Goal: Information Seeking & Learning: Compare options

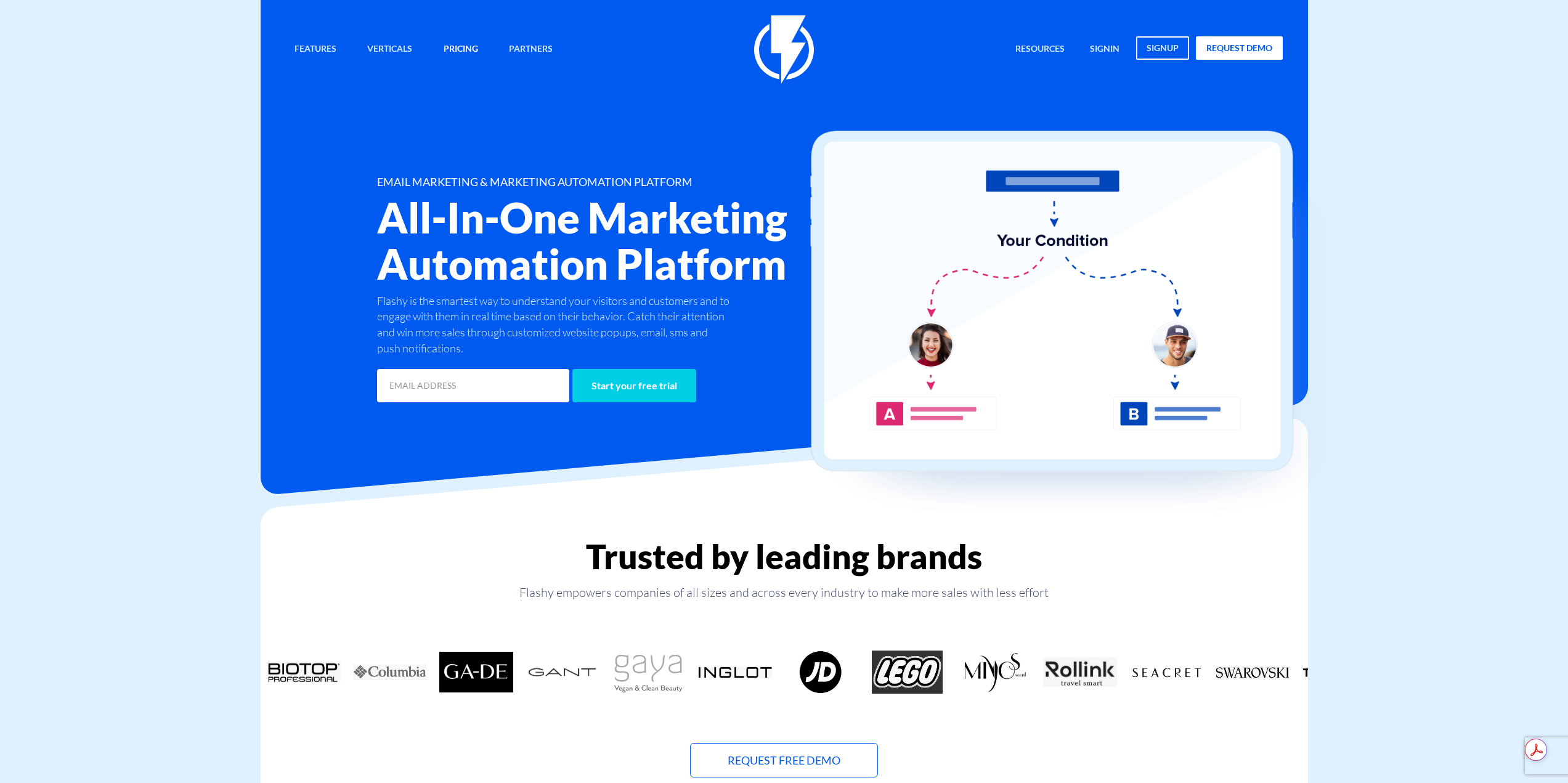
click at [459, 43] on link "Pricing" at bounding box center [460, 49] width 53 height 26
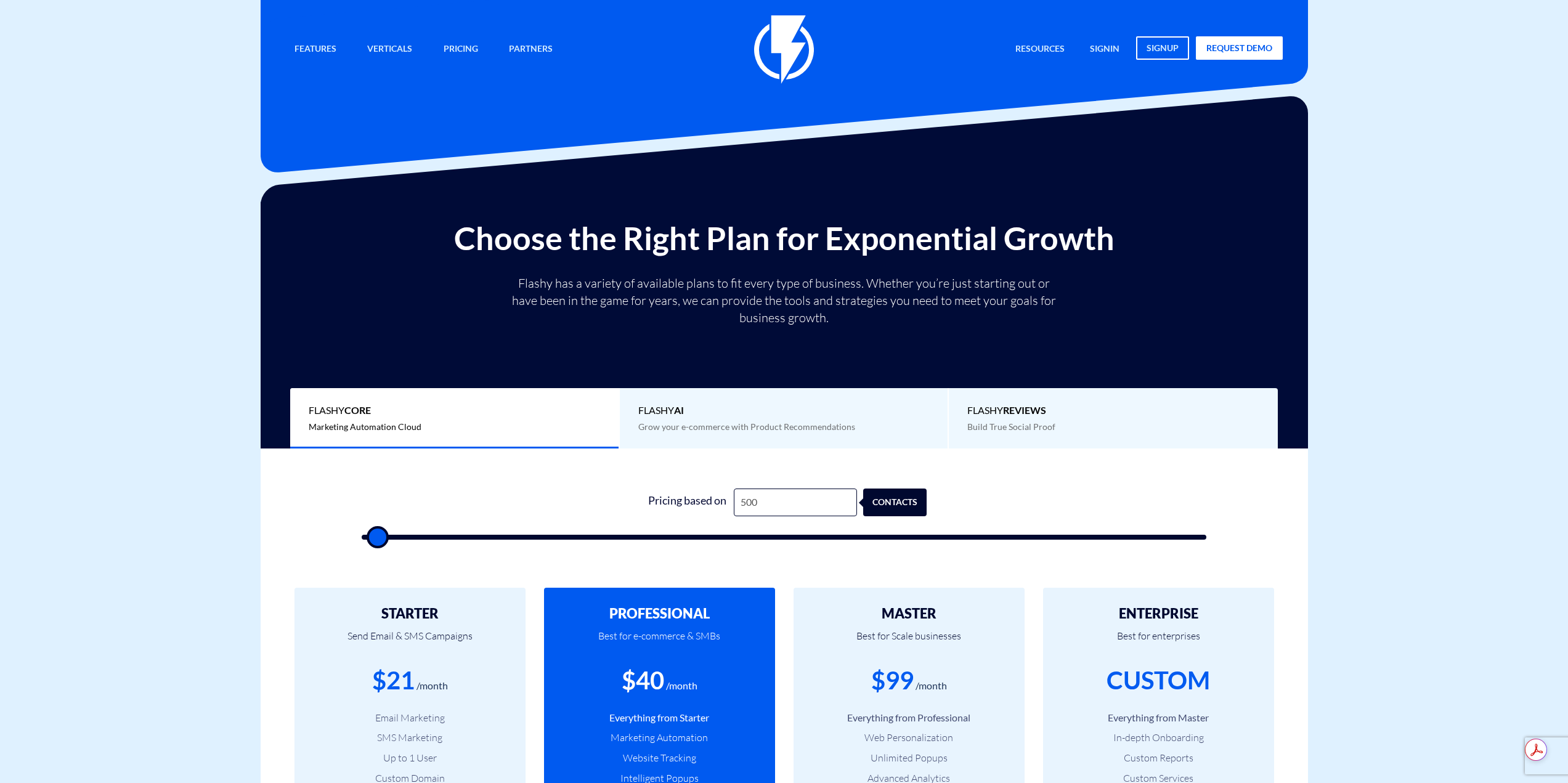
click at [789, 482] on div "1 Pricing based on 500 contacts" at bounding box center [784, 511] width 870 height 105
click at [790, 497] on input "500" at bounding box center [795, 503] width 123 height 28
type input "4"
type input "500"
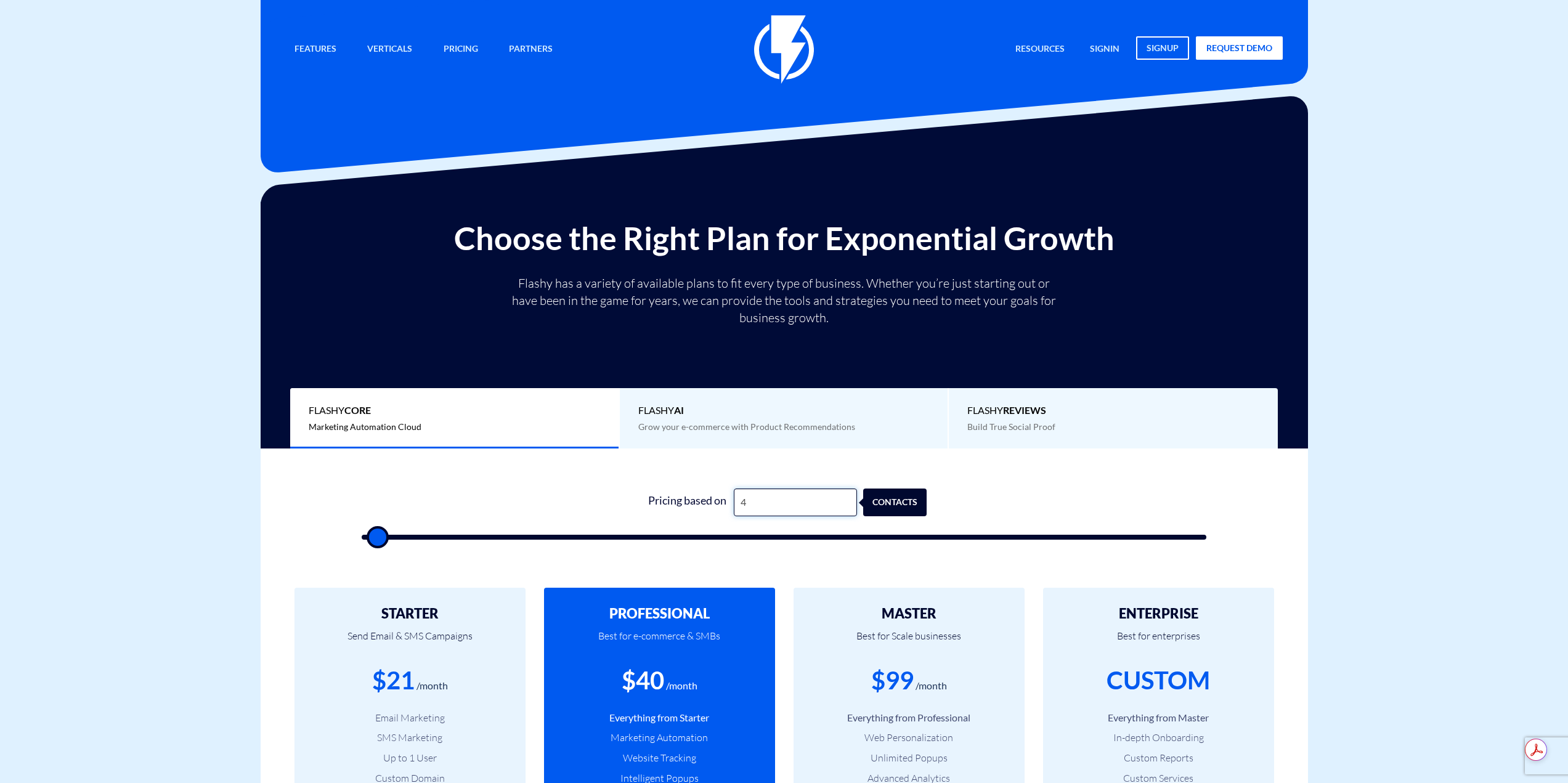
type input "45"
type input "500"
type input "450"
type input "500"
type input "4,500"
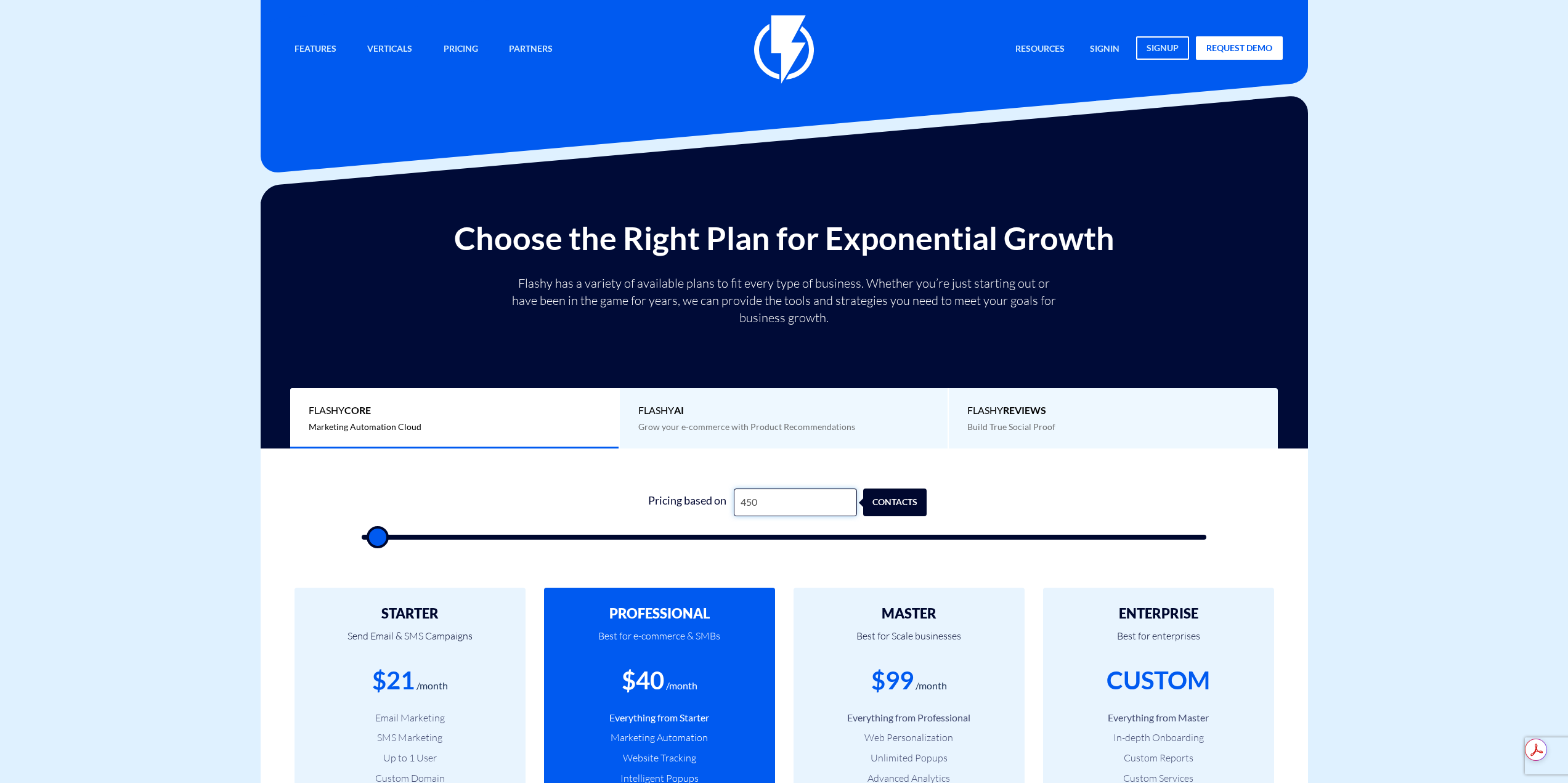
type input "4500"
click at [775, 511] on input "4,500" at bounding box center [795, 503] width 123 height 28
type input "1"
type input "500"
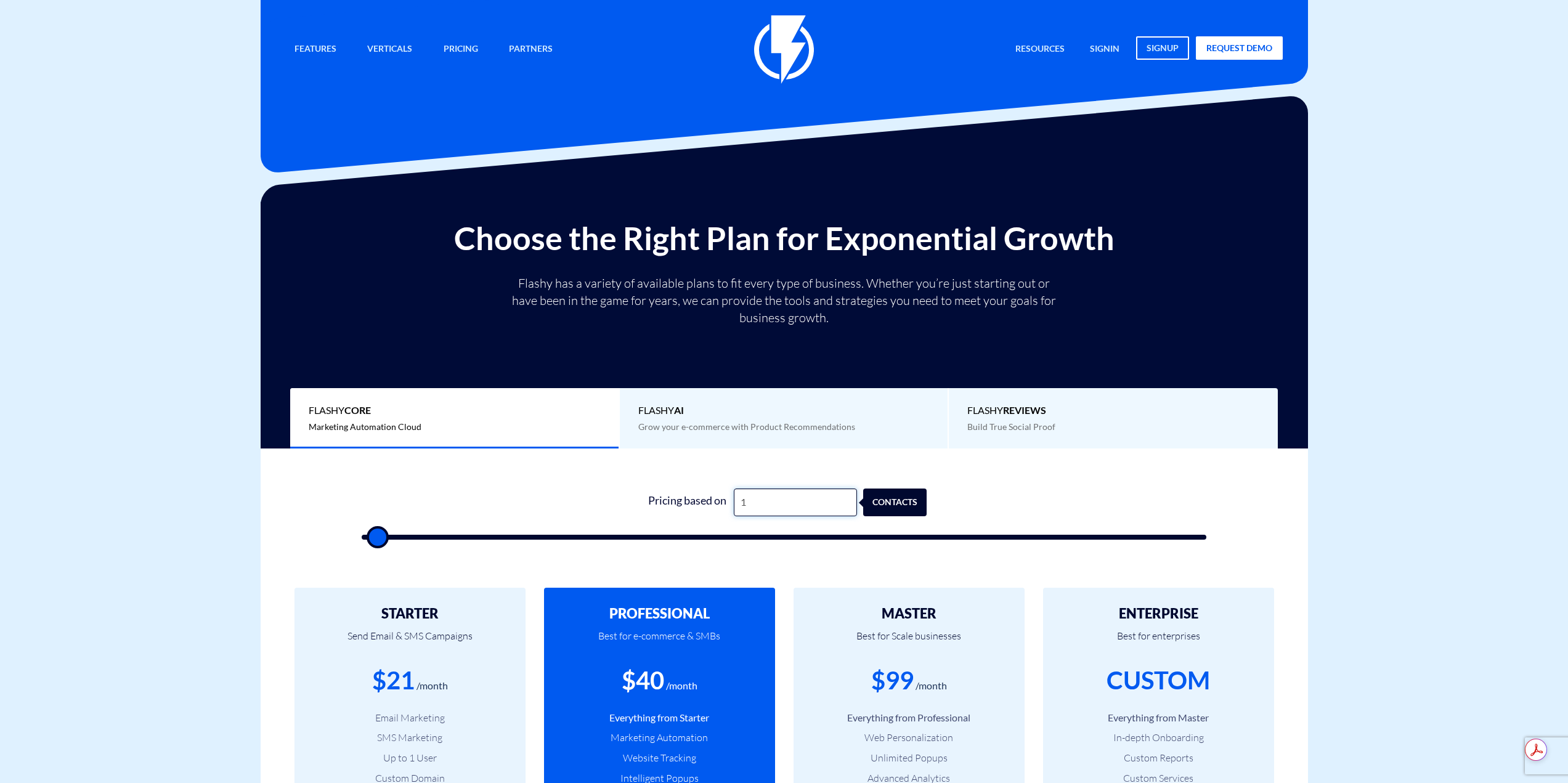
type input "10"
type input "500"
type input "100"
type input "500"
type input "1,000"
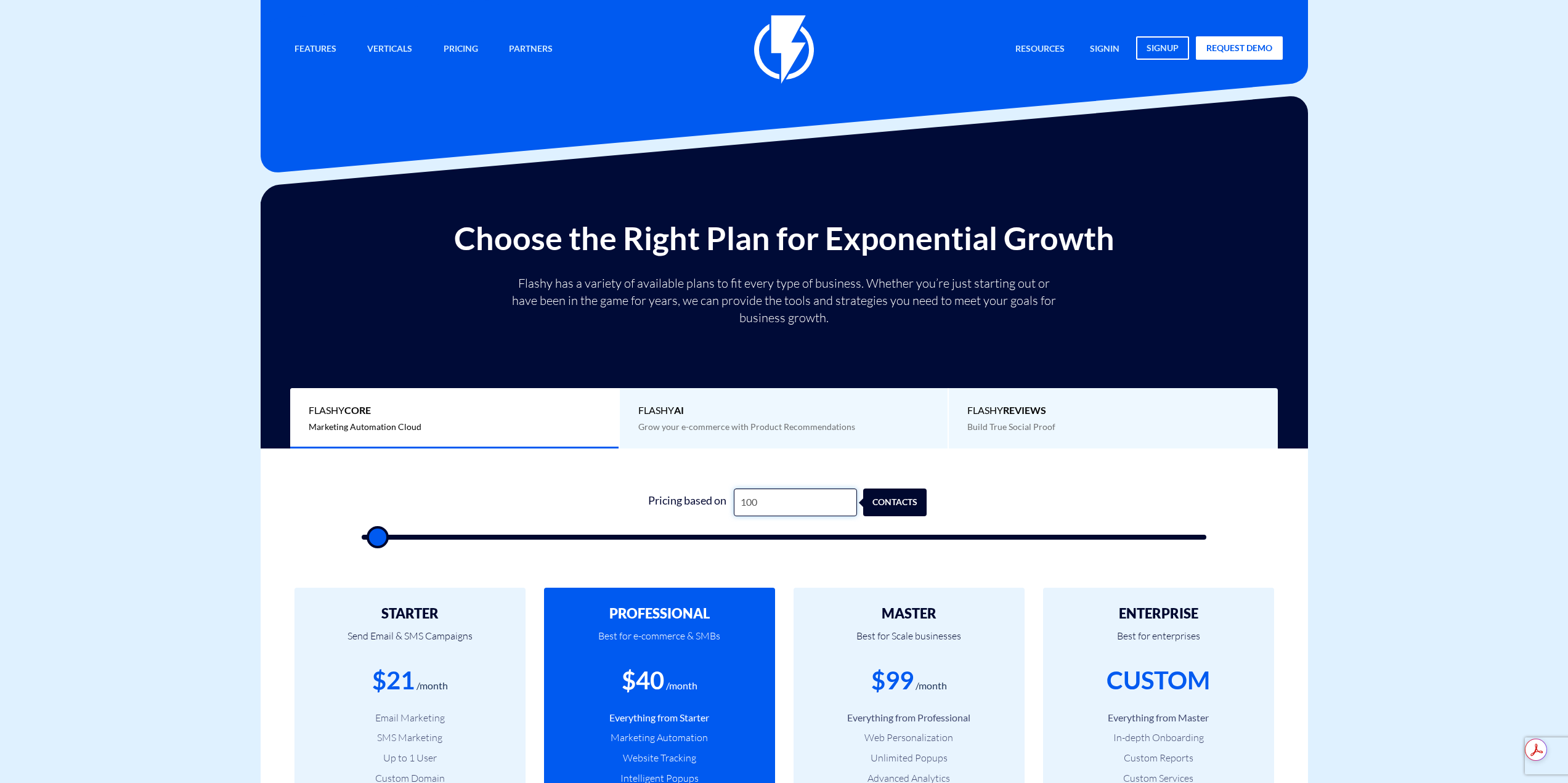
type input "1000"
type input "10,000"
type input "10000"
type input "100,000"
type input "100000"
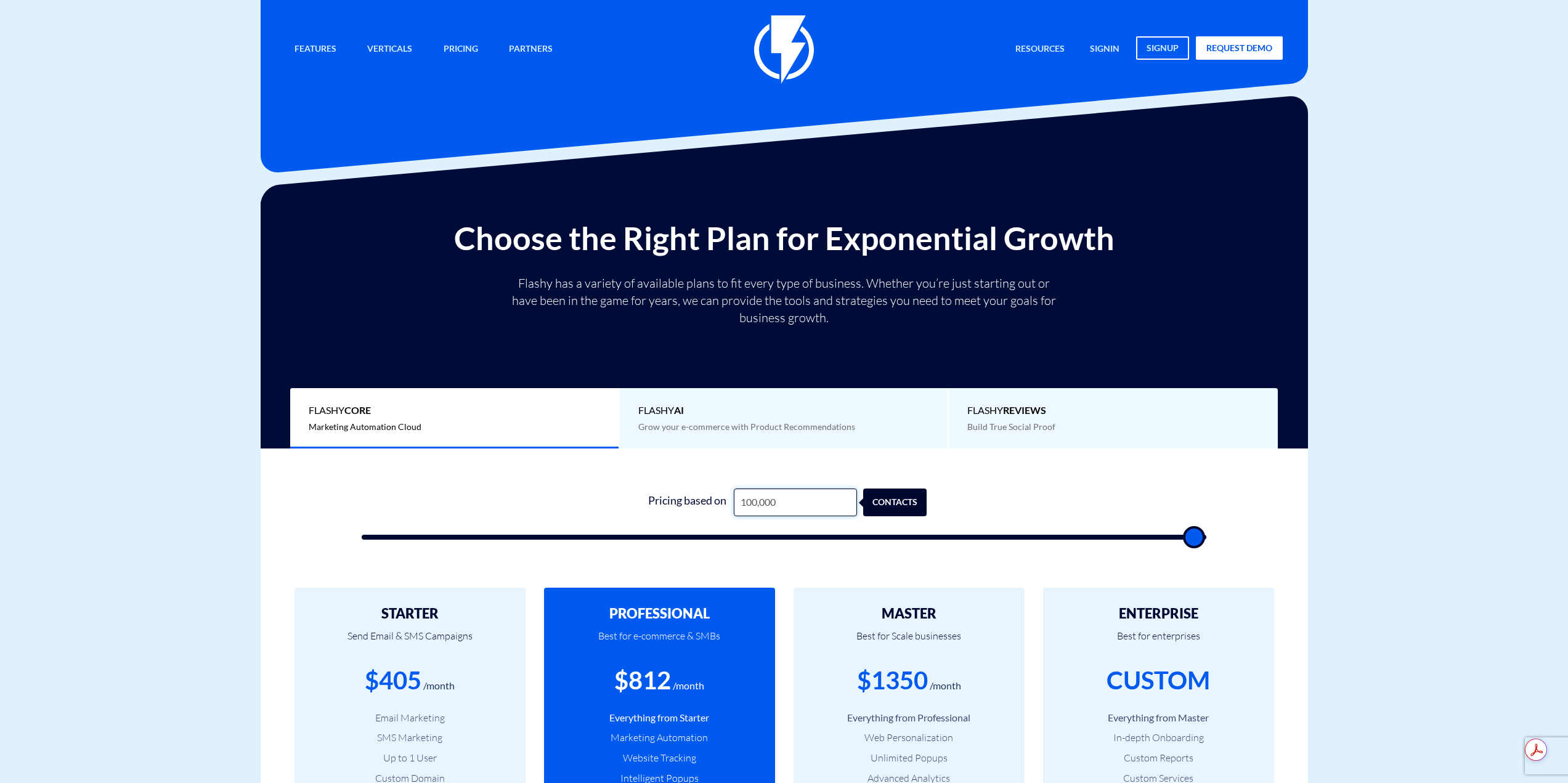
click at [779, 501] on input "100,000" at bounding box center [795, 503] width 123 height 28
type input "5"
type input "500"
type input "50"
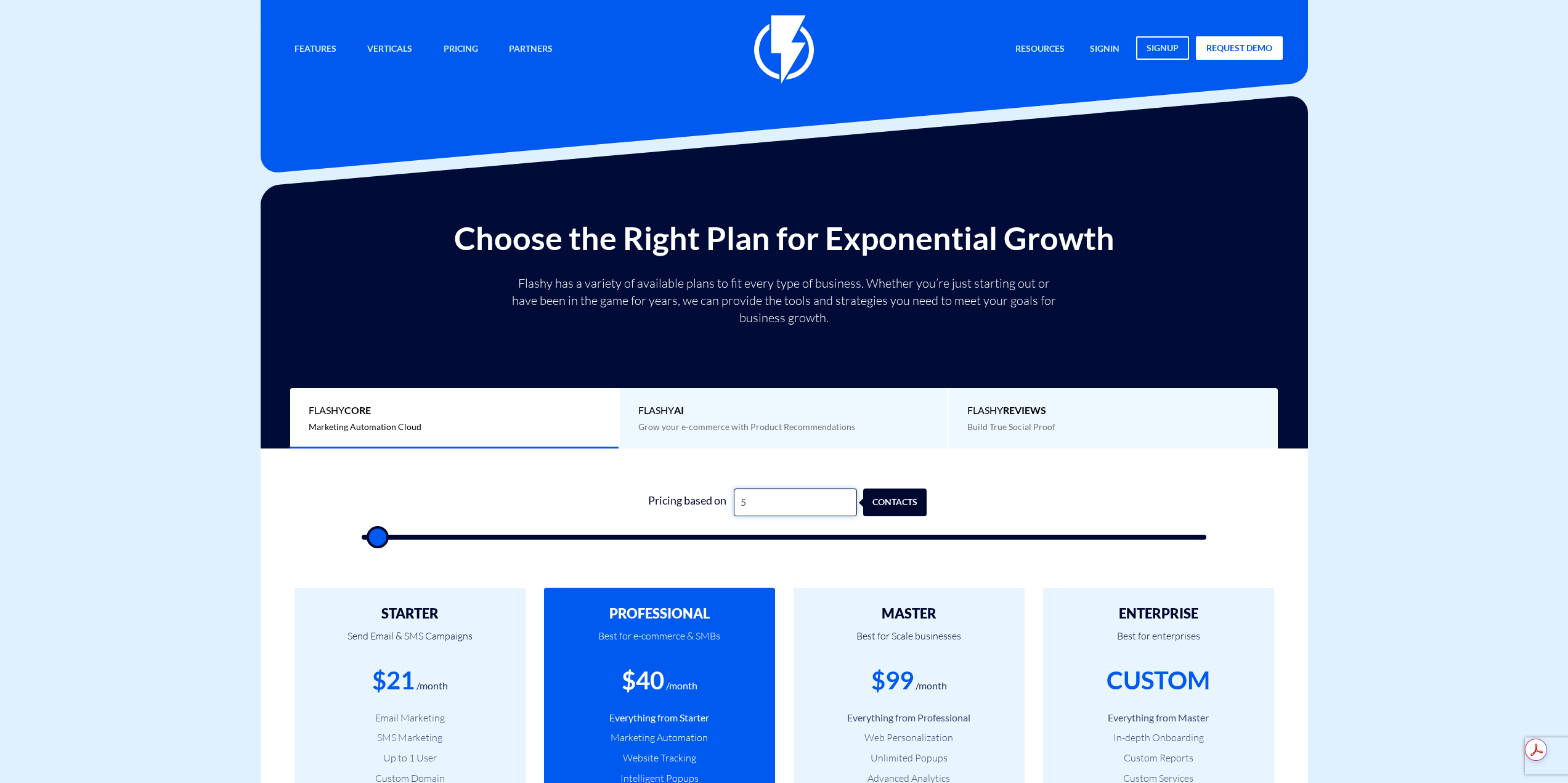
type input "500"
type input "5,000"
type input "5000"
click at [775, 510] on input "5,000" at bounding box center [795, 503] width 123 height 28
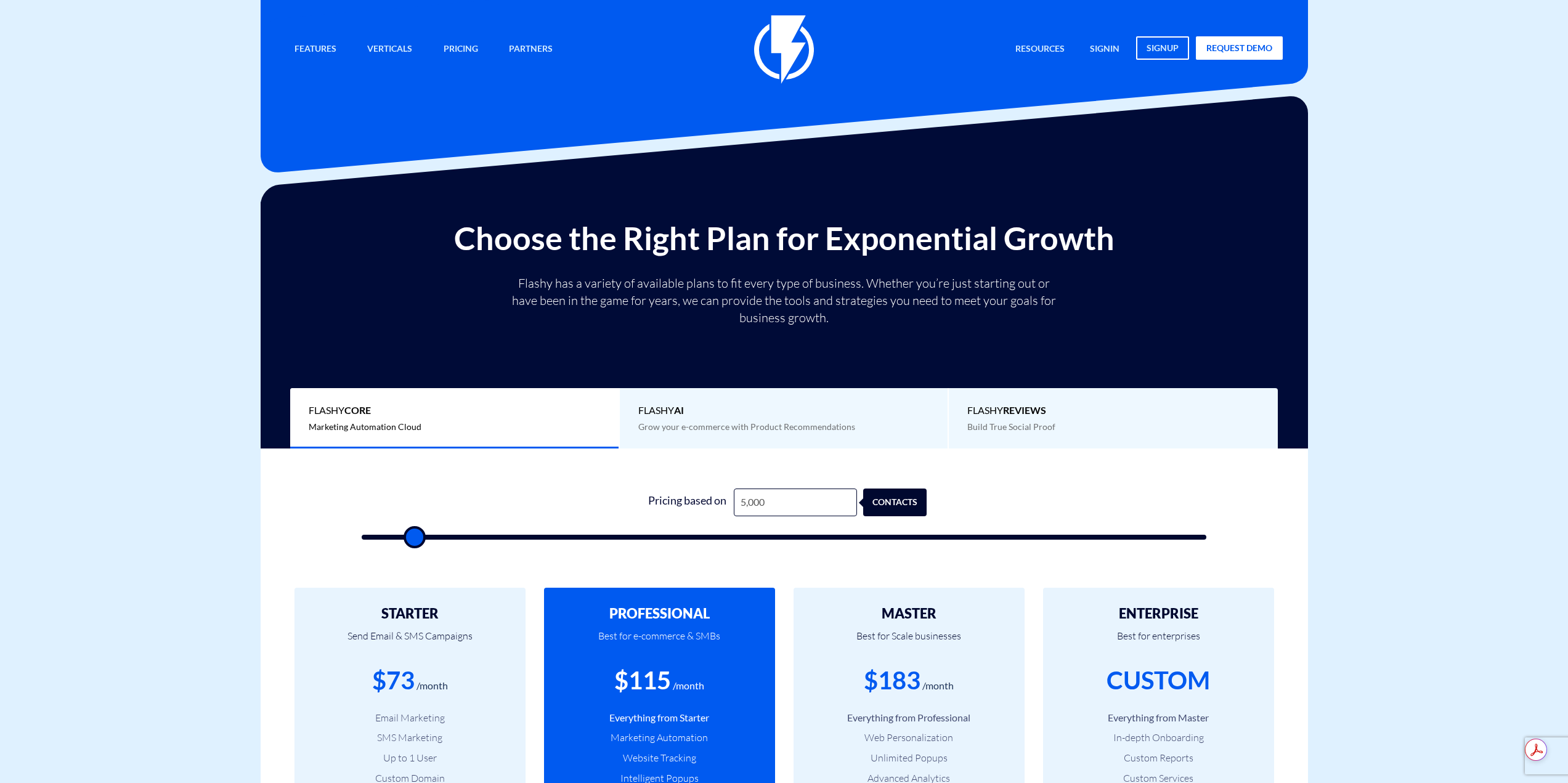
click at [757, 487] on div "0 Pricing based on 5,000 contacts" at bounding box center [784, 511] width 870 height 105
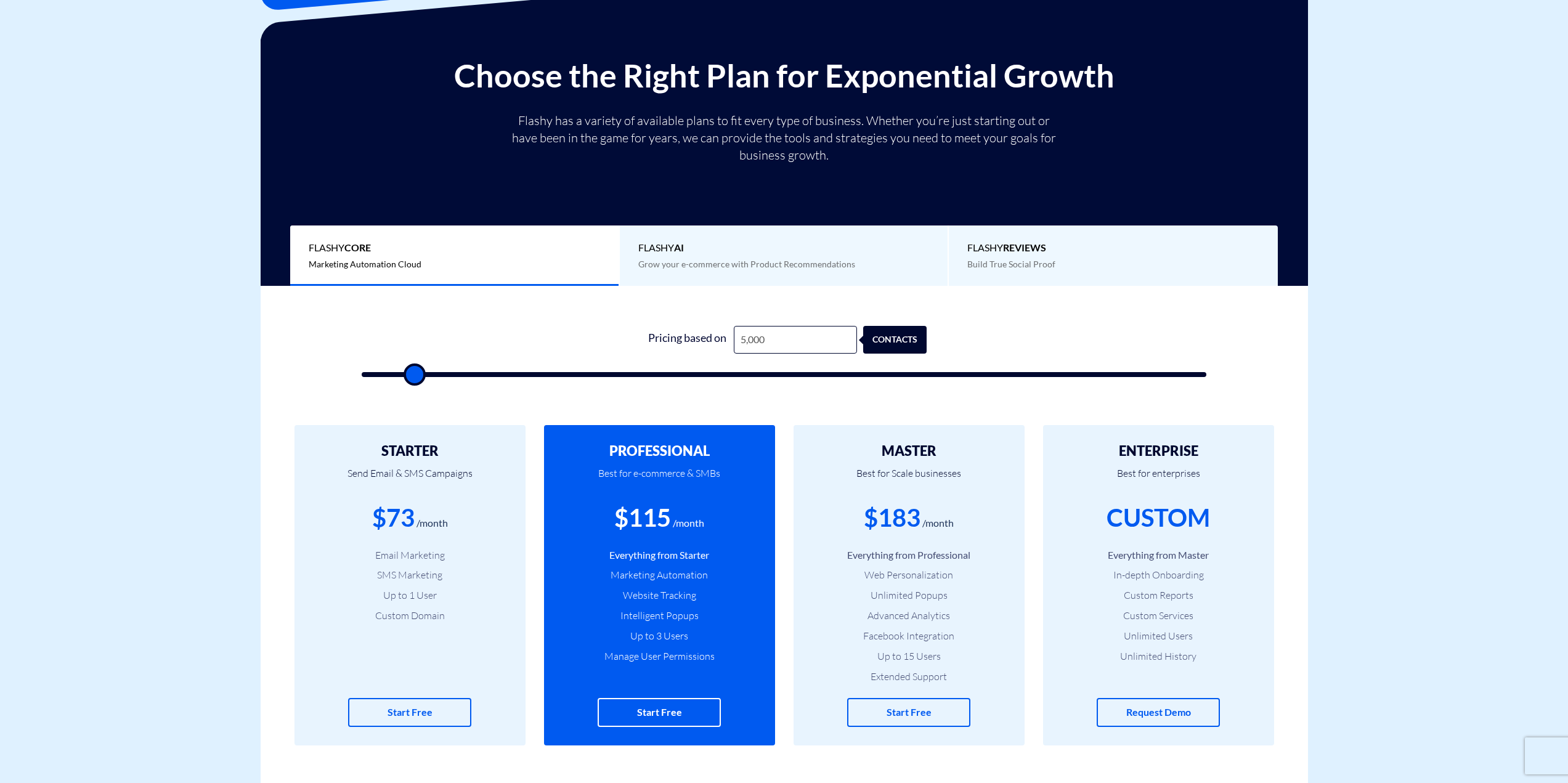
scroll to position [185, 0]
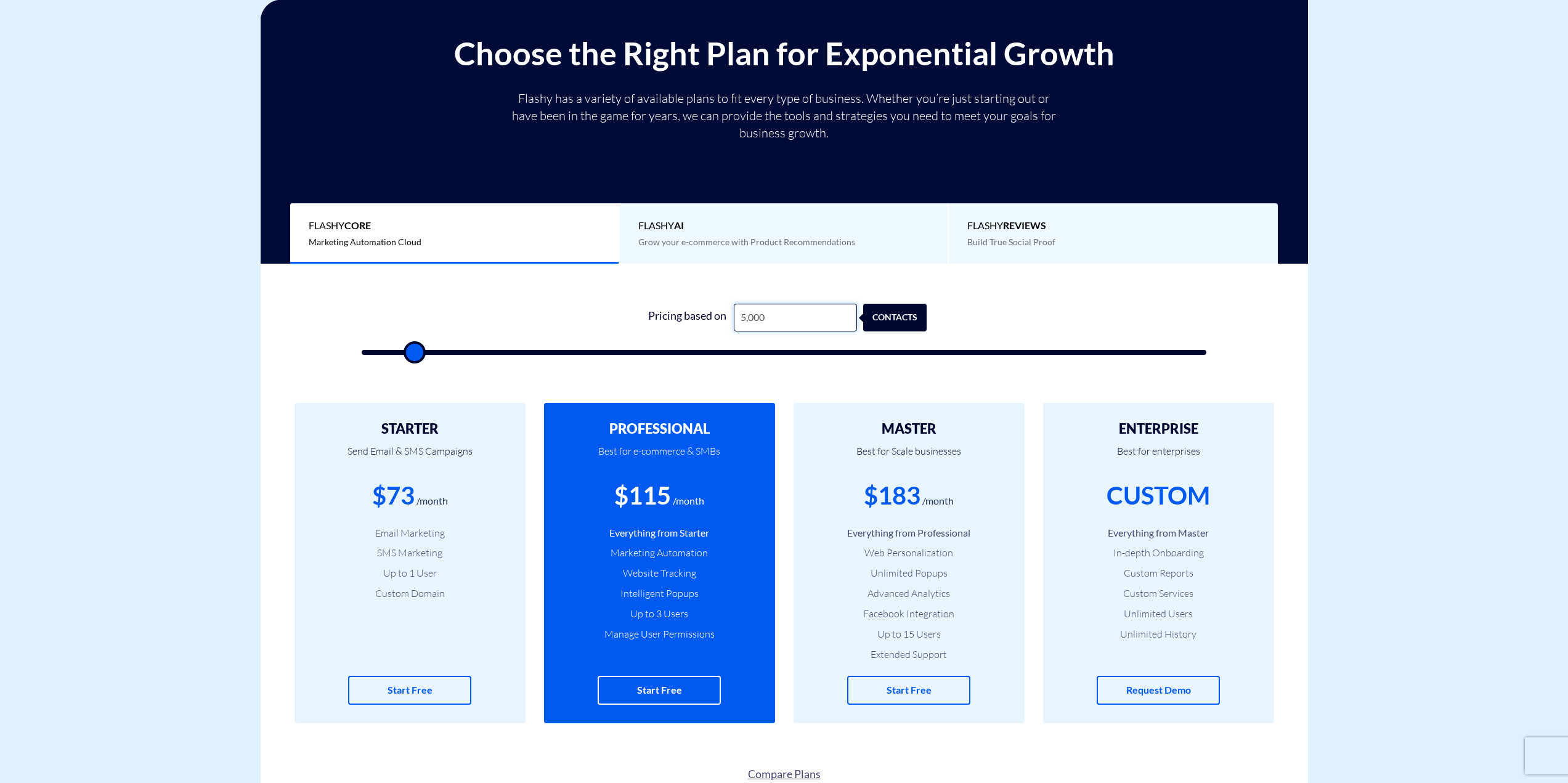
drag, startPoint x: 752, startPoint y: 318, endPoint x: 746, endPoint y: 323, distance: 7.8
click at [746, 323] on input "5,000" at bounding box center [795, 317] width 123 height 28
click at [747, 317] on input "5,000" at bounding box center [795, 317] width 123 height 28
click at [748, 315] on input "5,000" at bounding box center [795, 317] width 123 height 28
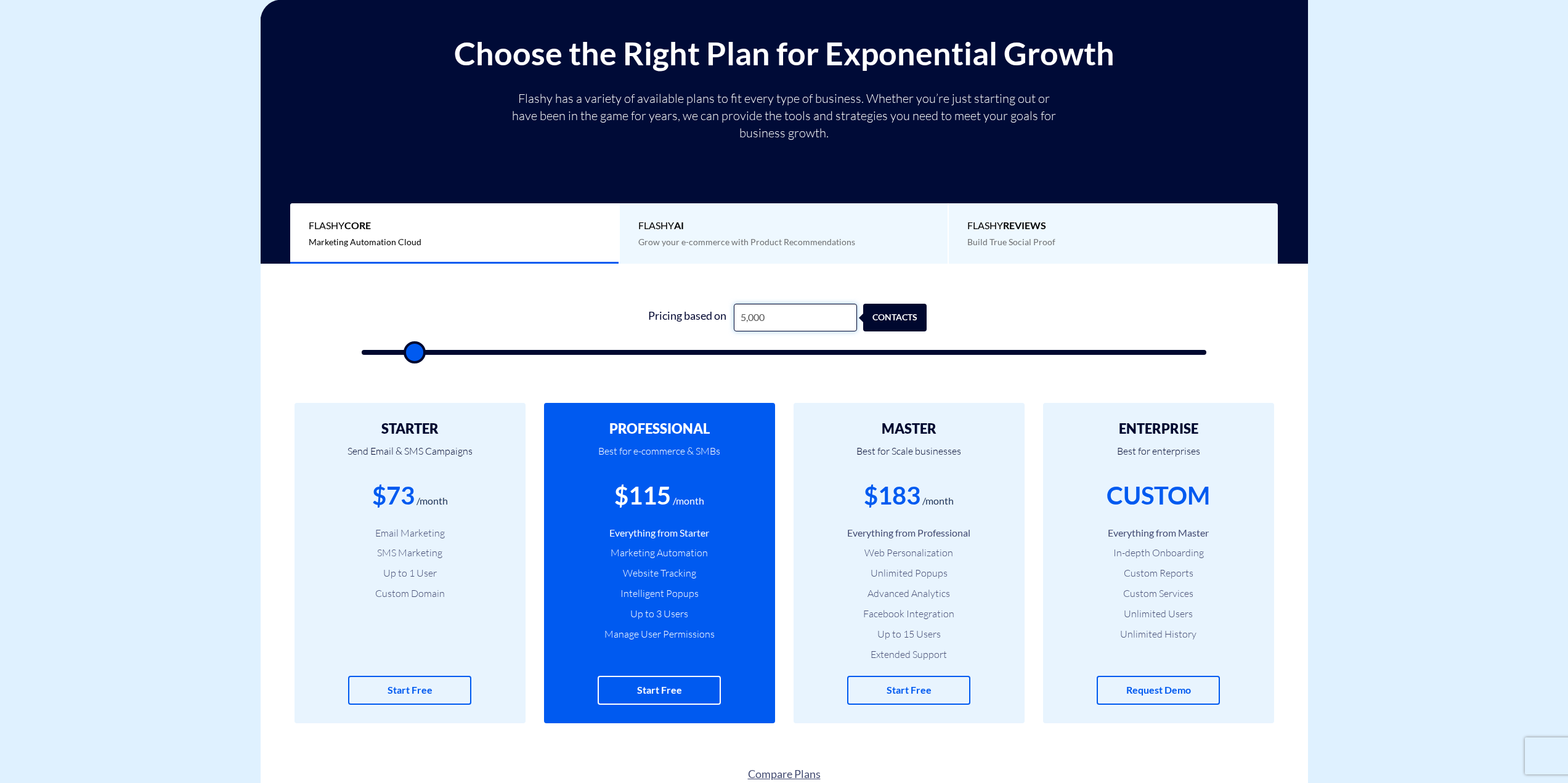
click at [749, 313] on input "5,000" at bounding box center [795, 317] width 123 height 28
click at [750, 323] on input "5,000" at bounding box center [795, 317] width 123 height 28
click at [750, 317] on input "5,000" at bounding box center [795, 317] width 123 height 28
type input "5,500"
type input "5500"
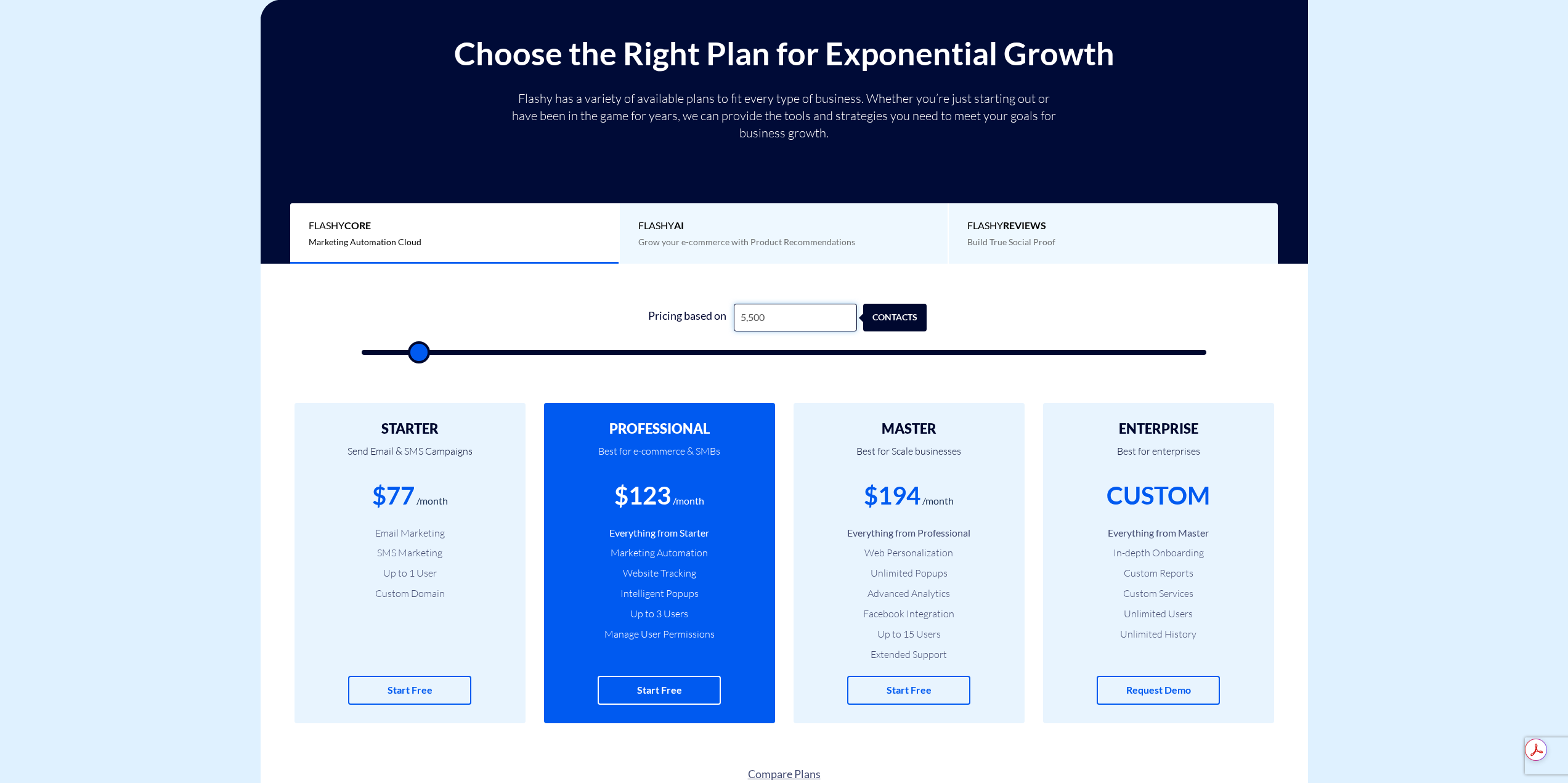
type input "5,500"
drag, startPoint x: 948, startPoint y: 497, endPoint x: 784, endPoint y: 475, distance: 165.5
click at [784, 474] on div "MASTER Best for Scale businesses $194 /month Everything from Professional Web P…" at bounding box center [909, 563] width 249 height 321
click at [840, 483] on div "$194 /month" at bounding box center [909, 495] width 194 height 35
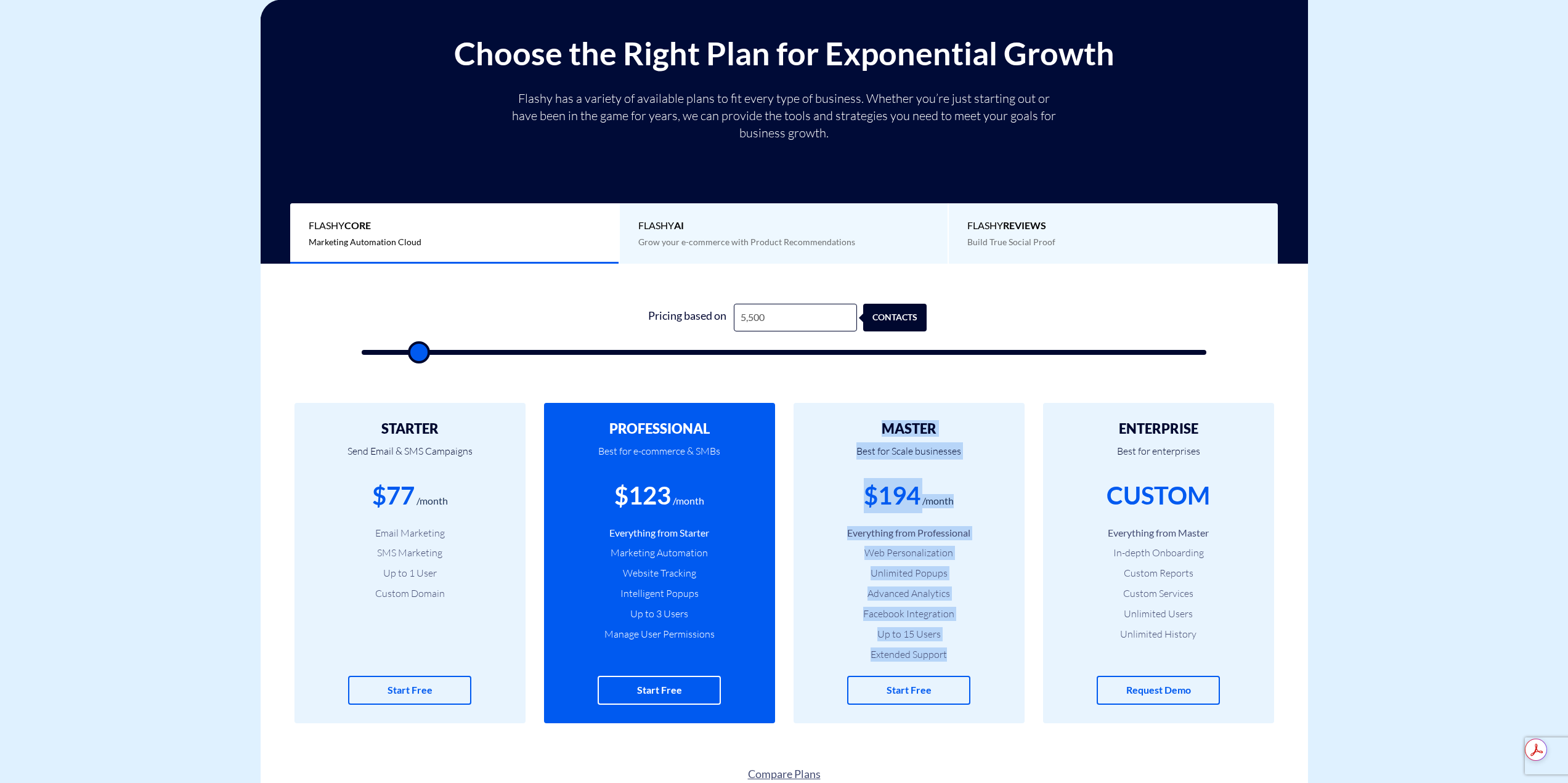
drag, startPoint x: 849, startPoint y: 415, endPoint x: 969, endPoint y: 668, distance: 280.0
click at [969, 668] on div "MASTER Best for Scale businesses $194 /month Everything from Professional Web P…" at bounding box center [909, 563] width 231 height 321
drag, startPoint x: 992, startPoint y: 649, endPoint x: 876, endPoint y: 431, distance: 246.9
click at [877, 432] on div "MASTER Best for Scale businesses $194 /month Everything from Professional Web P…" at bounding box center [909, 563] width 231 height 321
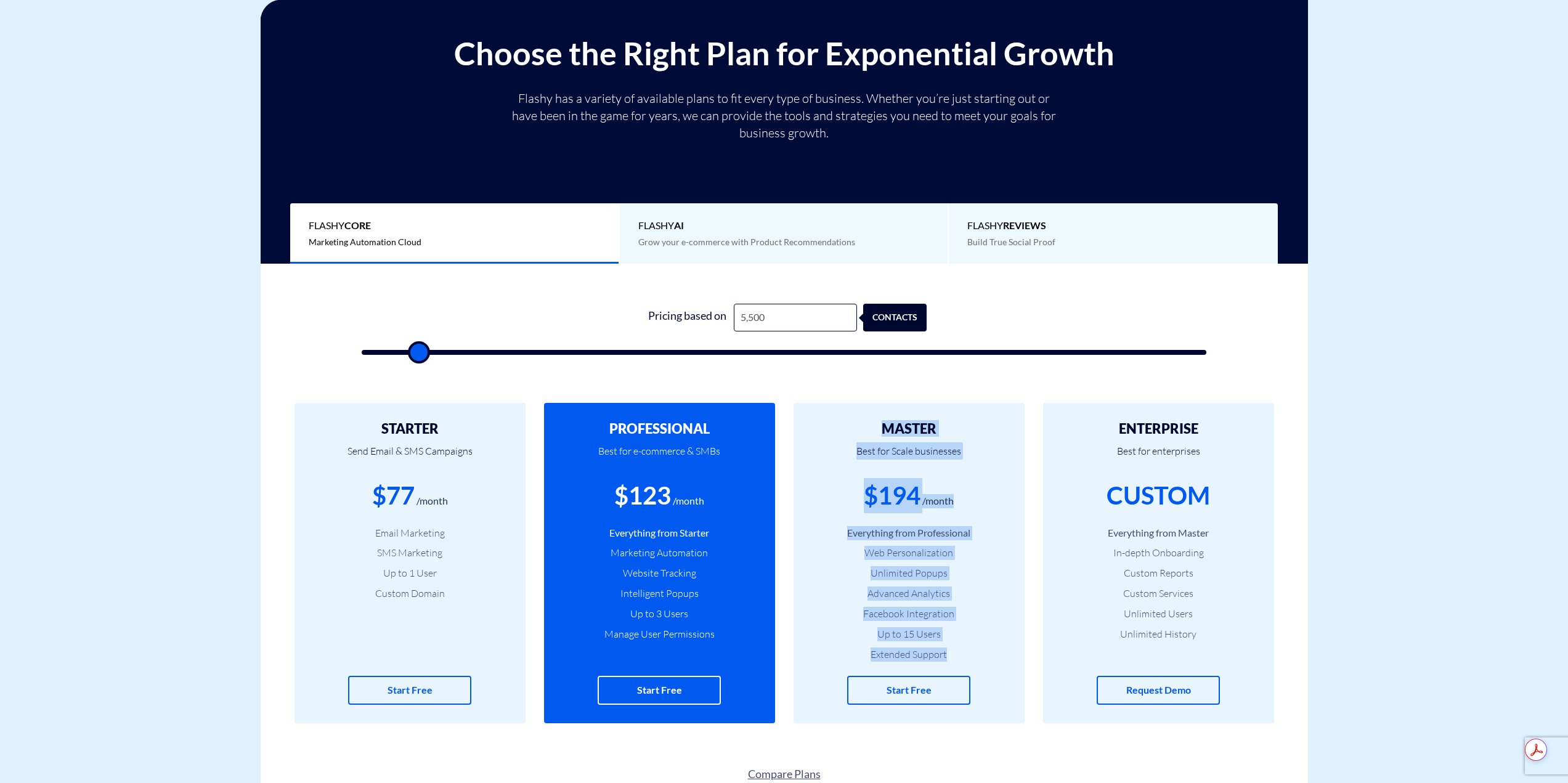
click at [876, 431] on h2 "MASTER" at bounding box center [909, 429] width 194 height 15
drag, startPoint x: 871, startPoint y: 419, endPoint x: 963, endPoint y: 641, distance: 240.3
click at [963, 641] on div "MASTER Best for Scale businesses $194 /month Everything from Professional Web P…" at bounding box center [909, 563] width 231 height 321
click at [963, 641] on li "Up to 15 Users" at bounding box center [909, 634] width 194 height 14
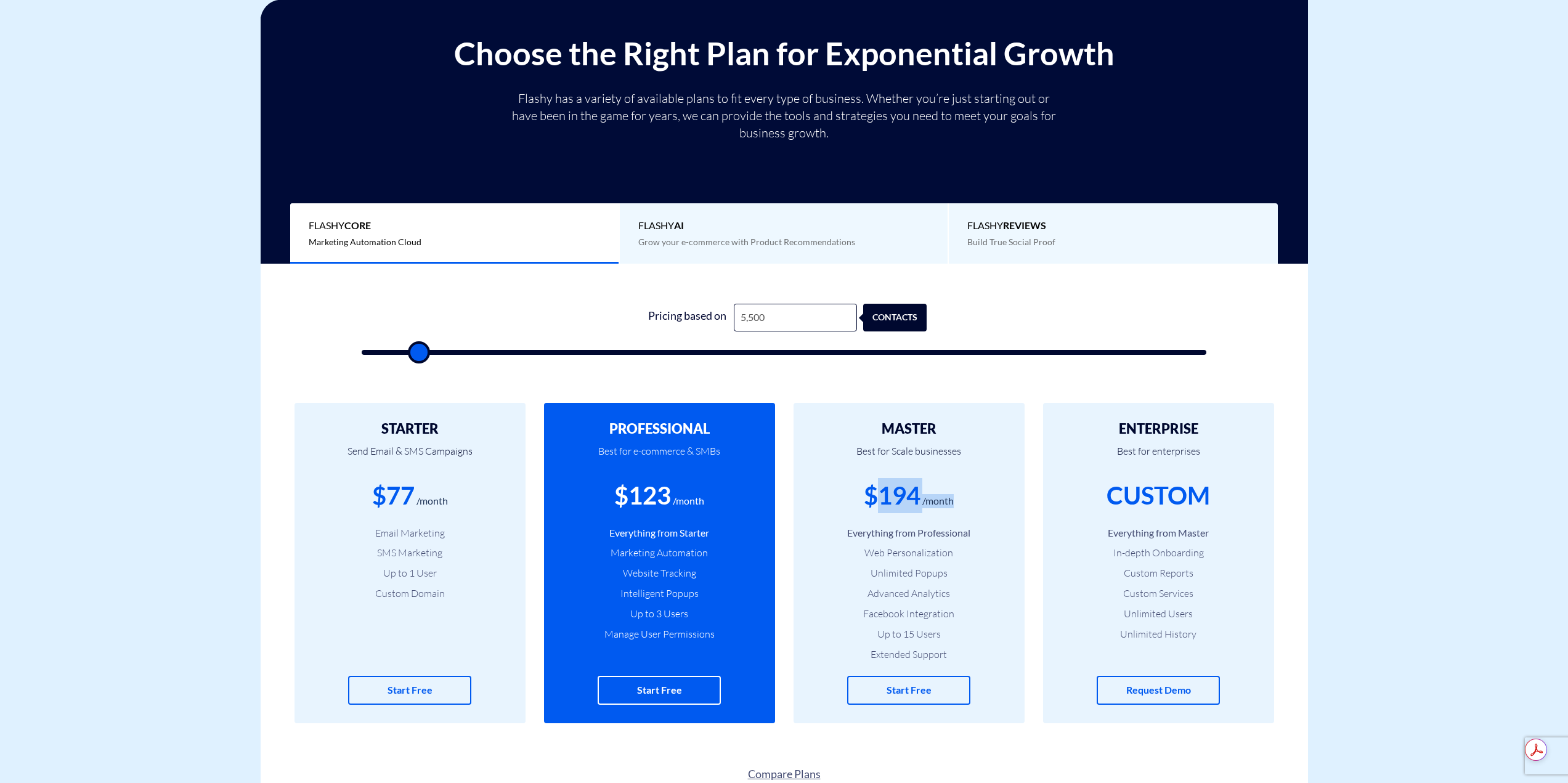
drag, startPoint x: 960, startPoint y: 489, endPoint x: 872, endPoint y: 483, distance: 88.2
click at [872, 483] on div "$194 /month" at bounding box center [909, 495] width 194 height 35
click at [862, 486] on div "$194 /month" at bounding box center [909, 495] width 194 height 35
drag, startPoint x: 853, startPoint y: 485, endPoint x: 968, endPoint y: 470, distance: 116.0
click at [968, 470] on div "MASTER Best for Scale businesses $194 /month Everything from Professional Web P…" at bounding box center [909, 563] width 231 height 321
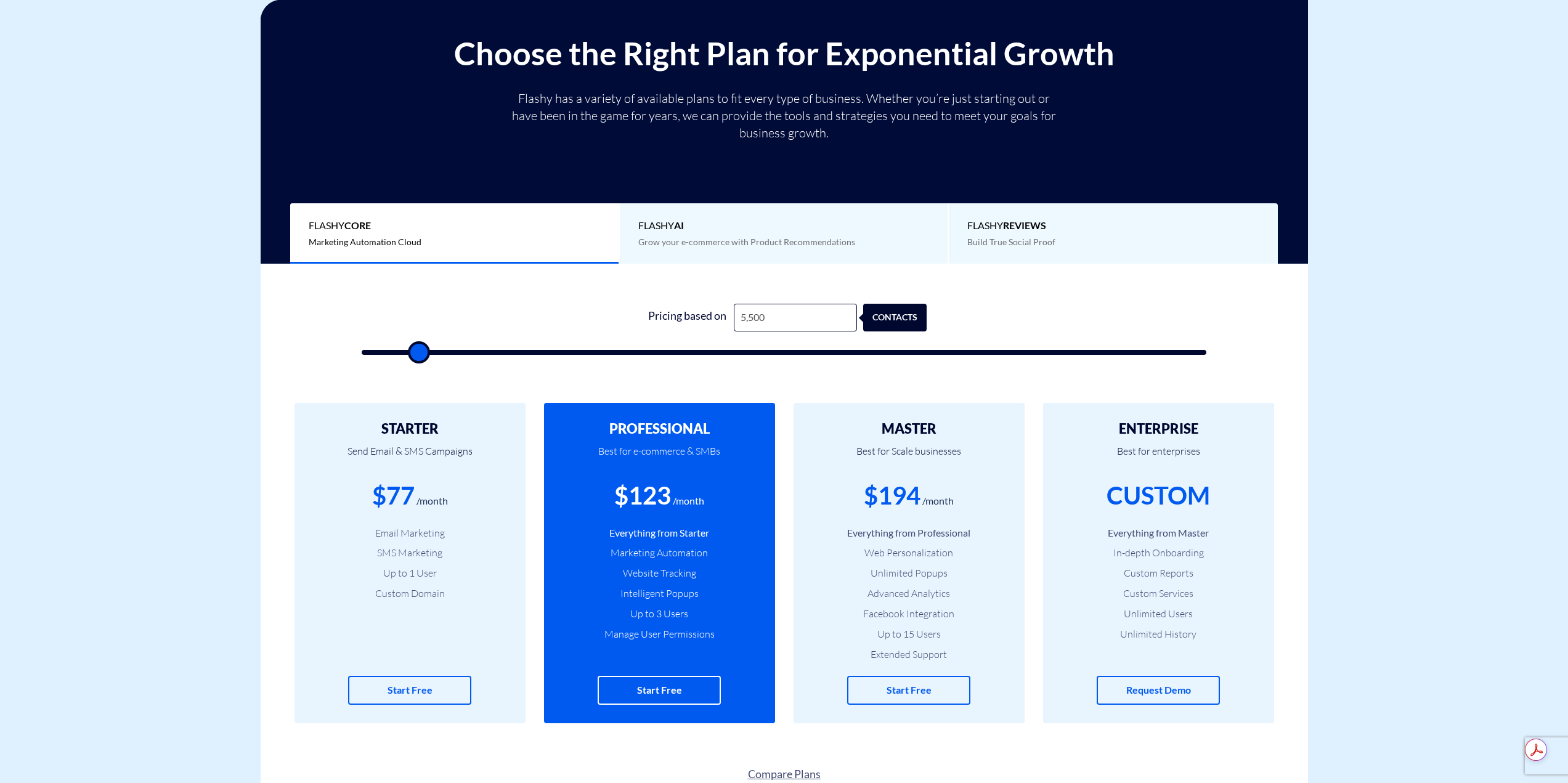
click at [947, 493] on div "$194 /month" at bounding box center [909, 495] width 194 height 35
type input "36500"
type input "37,000"
drag, startPoint x: 672, startPoint y: 350, endPoint x: 701, endPoint y: 348, distance: 29.1
type input "37500"
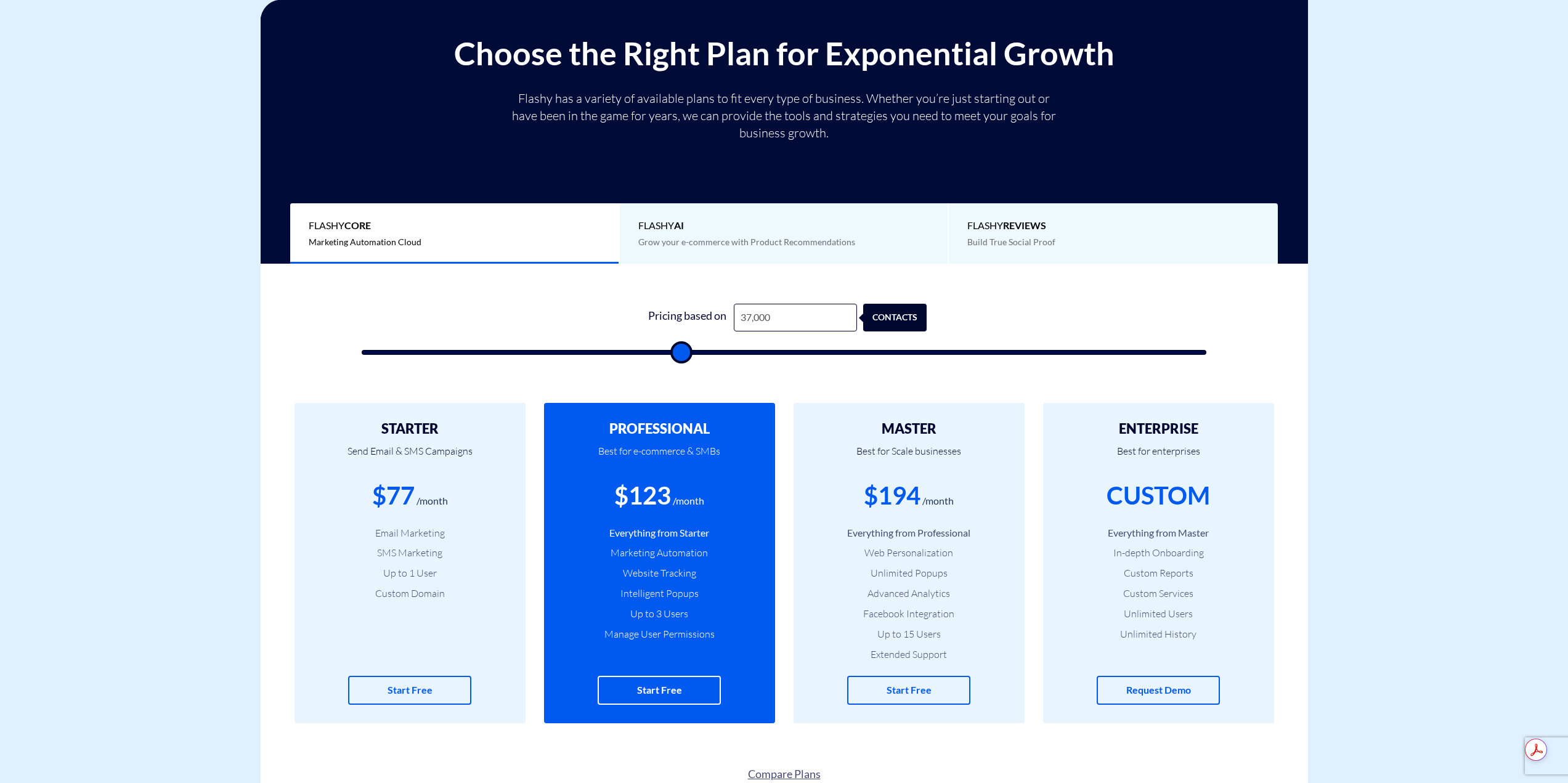
click at [678, 352] on input "range" at bounding box center [784, 353] width 845 height 5
drag, startPoint x: 704, startPoint y: 348, endPoint x: 746, endPoint y: 353, distance: 42.3
click at [746, 353] on form "1 Pricing based on 37,500 contacts" at bounding box center [784, 329] width 845 height 51
type input "45,500"
type input "45500"
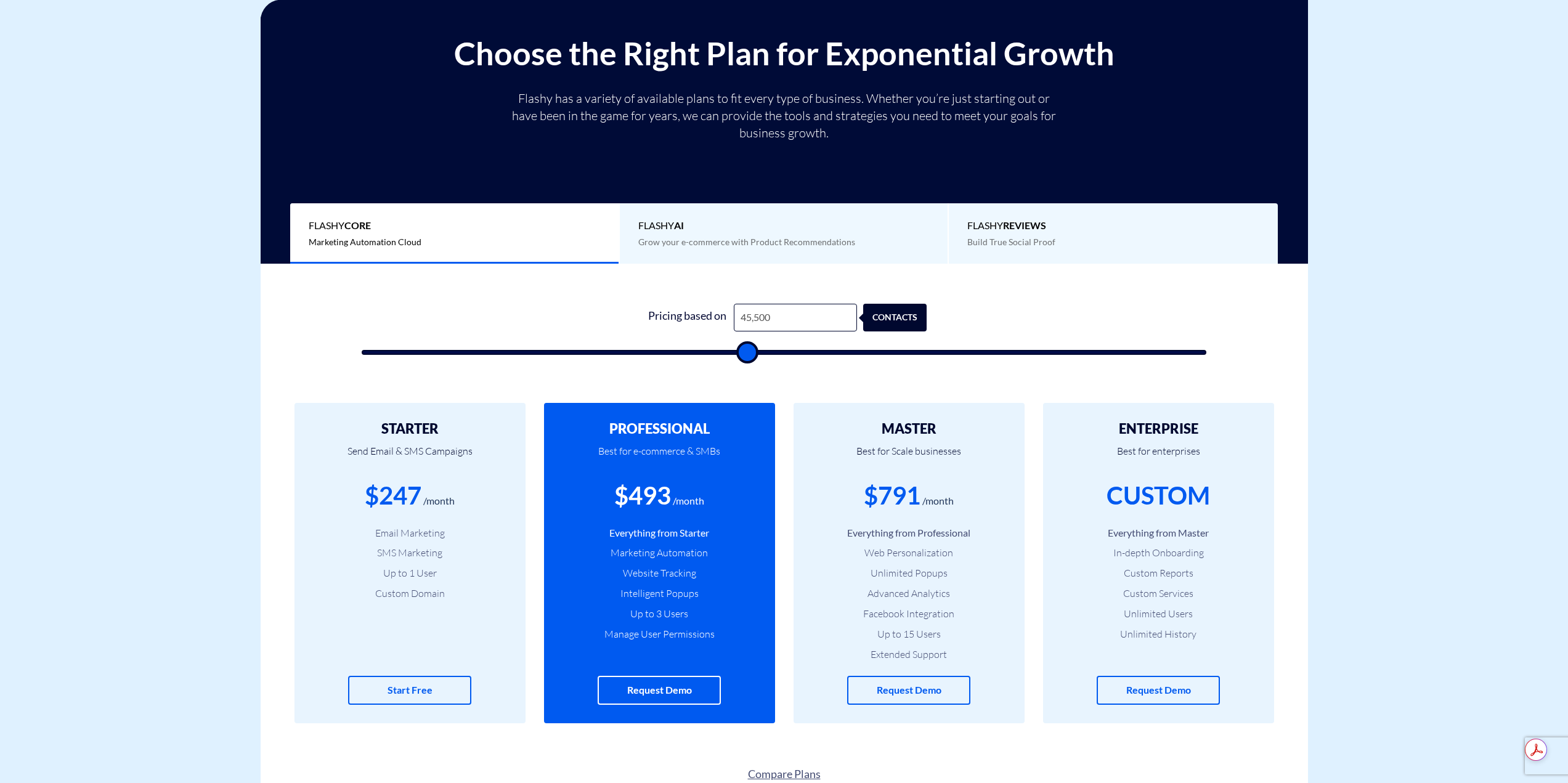
click at [746, 353] on input "range" at bounding box center [784, 353] width 845 height 5
type input "46,500"
type input "46500"
type input "47,000"
type input "47000"
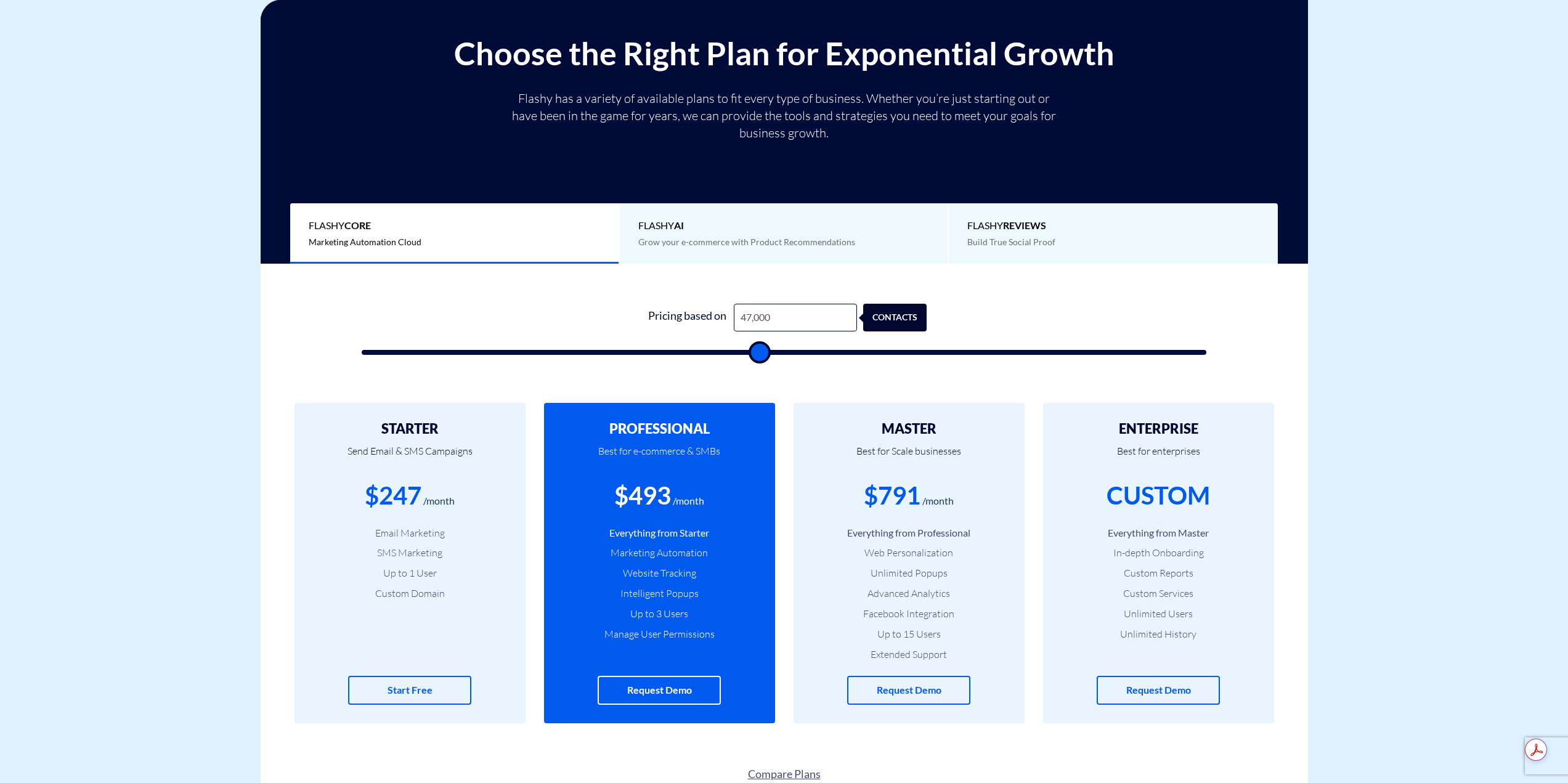
type input "47,500"
type input "47500"
type input "48,000"
type input "48000"
type input "48,500"
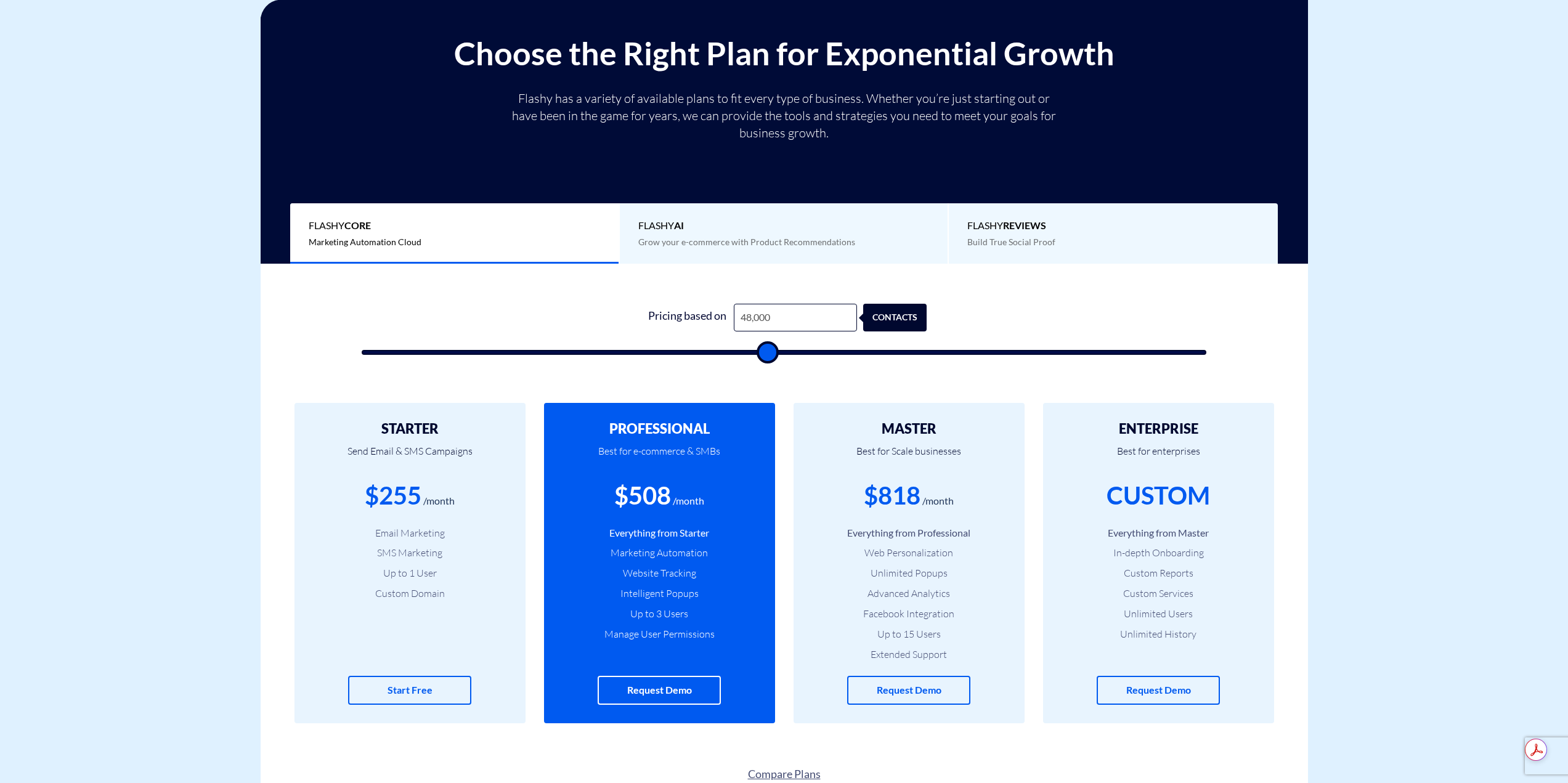
type input "48500"
type input "49,000"
type input "49000"
type input "49,500"
type input "49500"
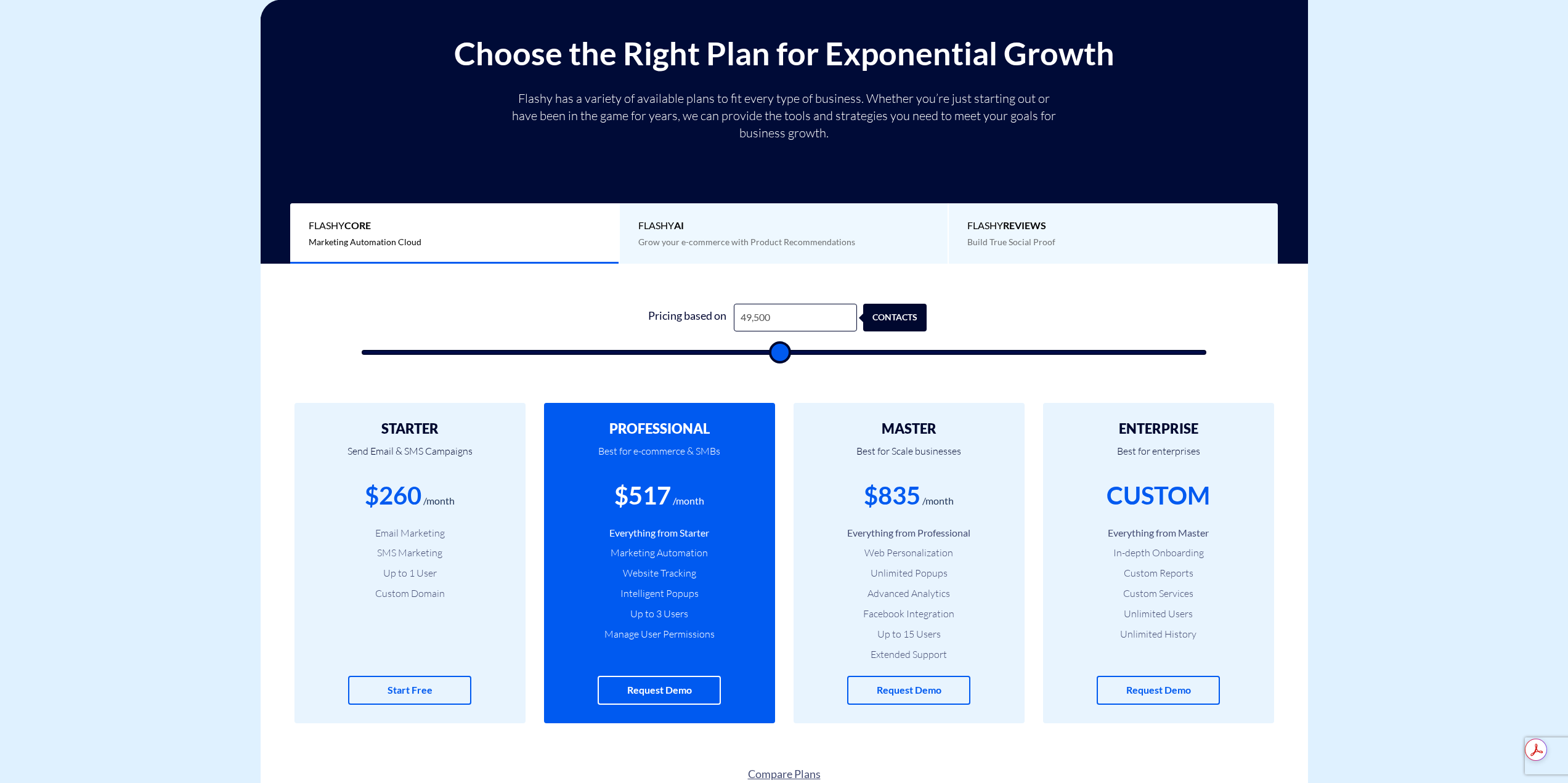
type input "50,000"
drag, startPoint x: 753, startPoint y: 353, endPoint x: 781, endPoint y: 341, distance: 30.5
type input "50000"
click at [781, 350] on input "range" at bounding box center [784, 353] width 845 height 5
click at [785, 395] on div "STARTER Send Email & SMS Campaigns $261 /month Email Marketing SMS Marketing Up…" at bounding box center [784, 563] width 1048 height 370
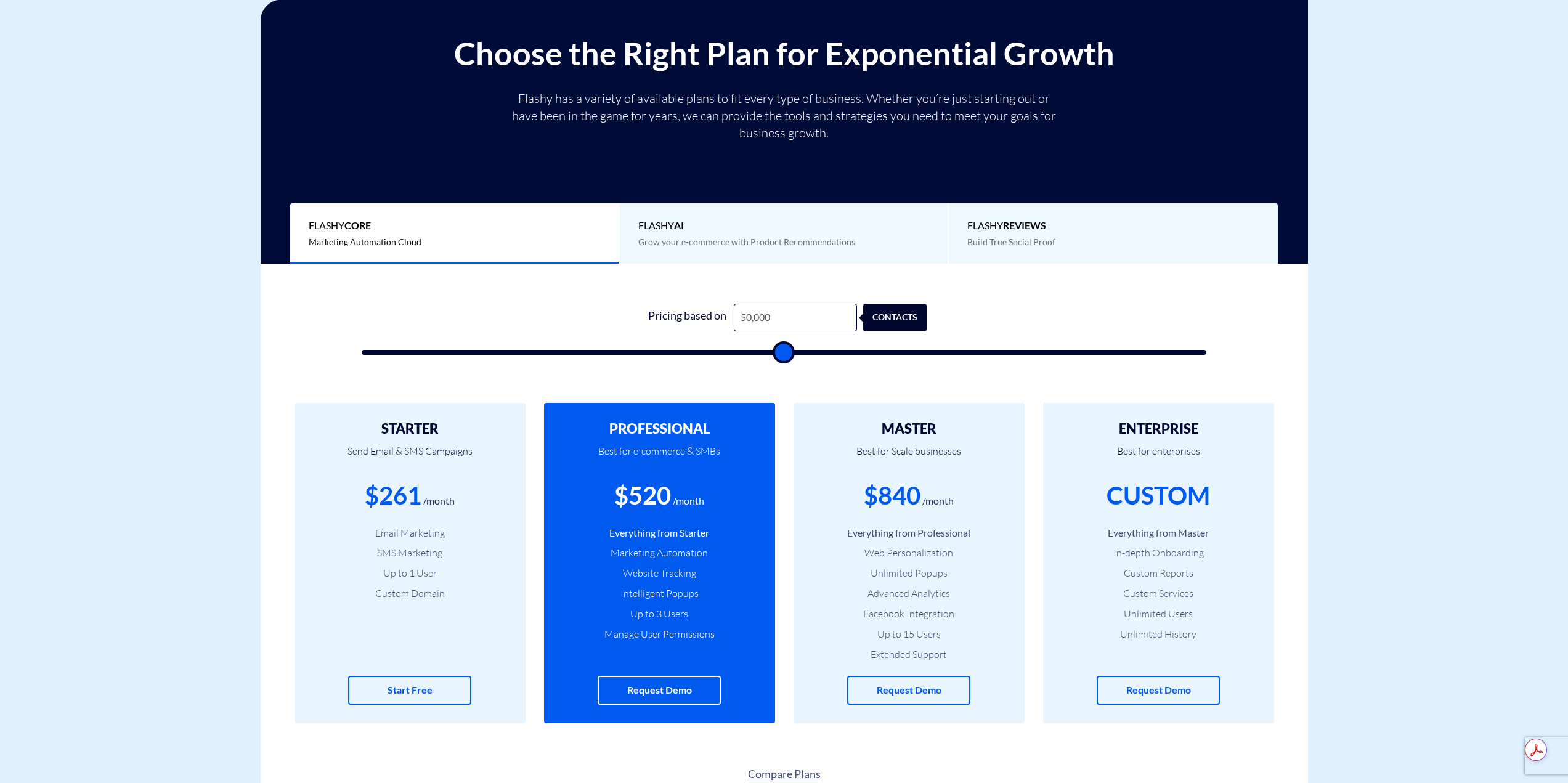
click at [480, 30] on div "Choose the Right Plan for Exponential Growth Flashy has a variety of available …" at bounding box center [784, 141] width 1048 height 247
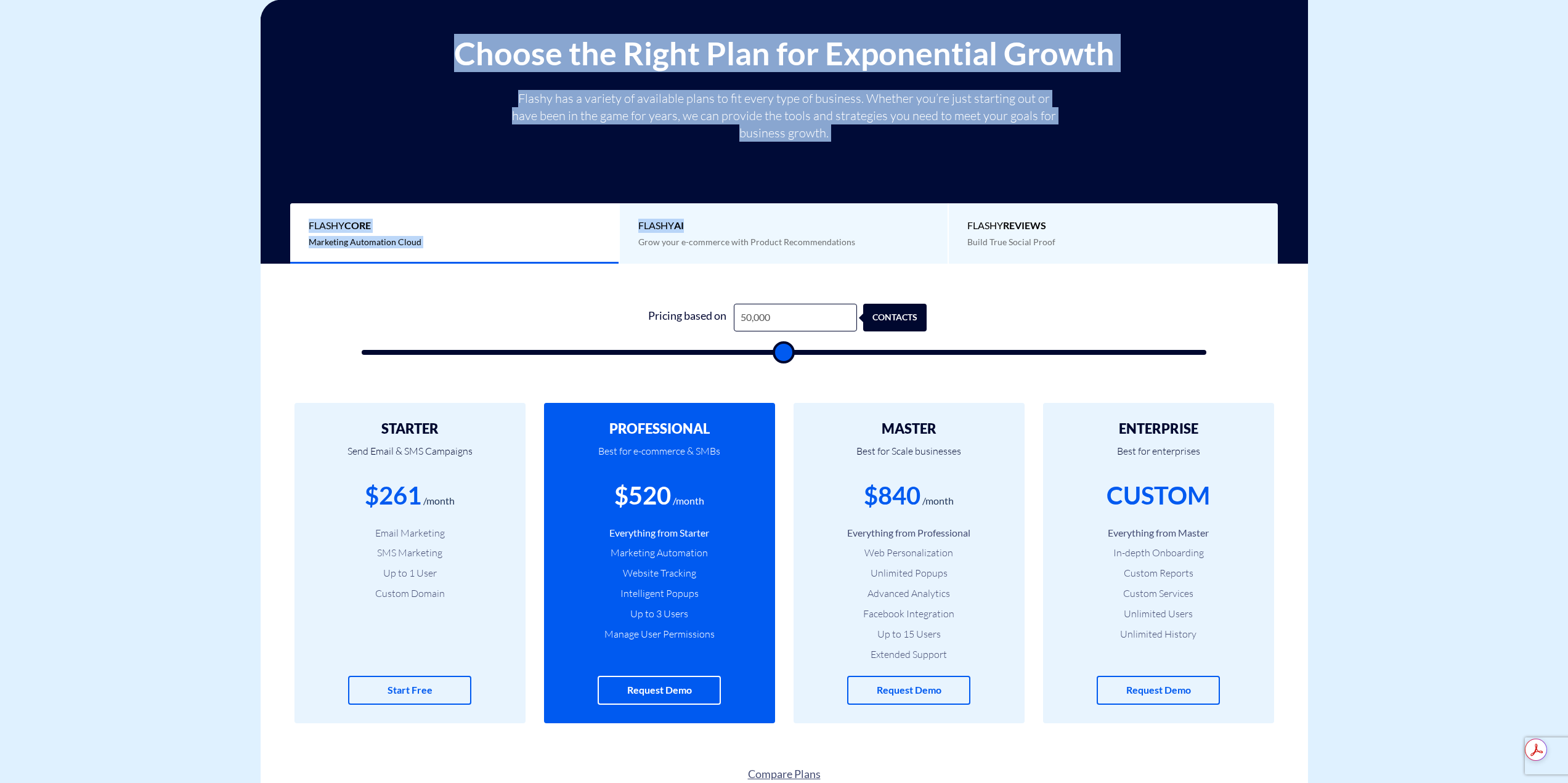
drag, startPoint x: 454, startPoint y: 49, endPoint x: 938, endPoint y: 169, distance: 498.7
click at [938, 169] on div "Choose the Right Plan for Exponential Growth Flashy has a variety of available …" at bounding box center [784, 149] width 1029 height 228
click at [939, 169] on div "Choose the Right Plan for Exponential Growth Flashy has a variety of available …" at bounding box center [784, 149] width 1029 height 228
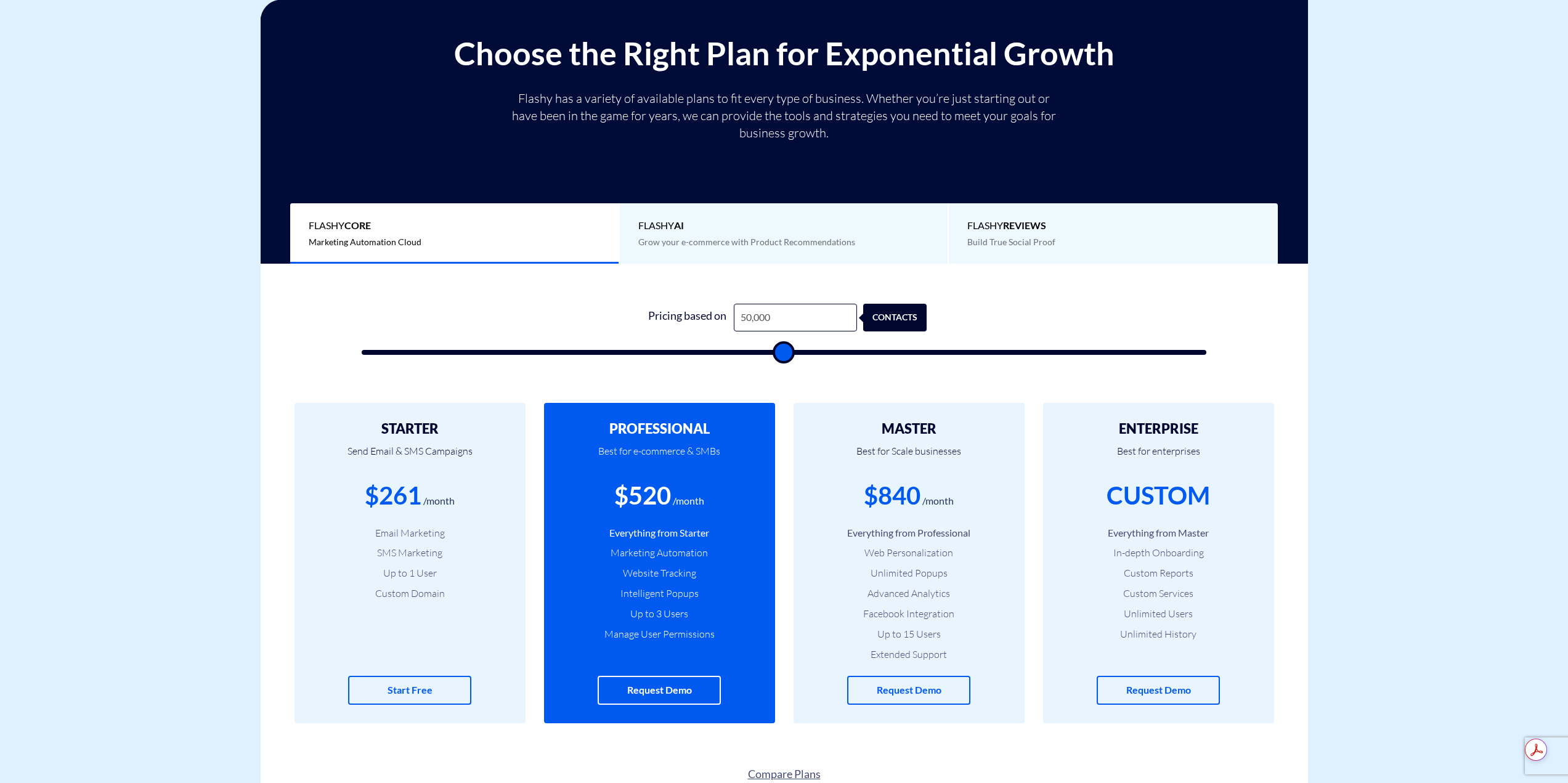
drag, startPoint x: 459, startPoint y: 56, endPoint x: 1152, endPoint y: 294, distance: 732.7
click at [1157, 298] on div "1 Pricing based on 50,000 contacts" at bounding box center [784, 326] width 870 height 105
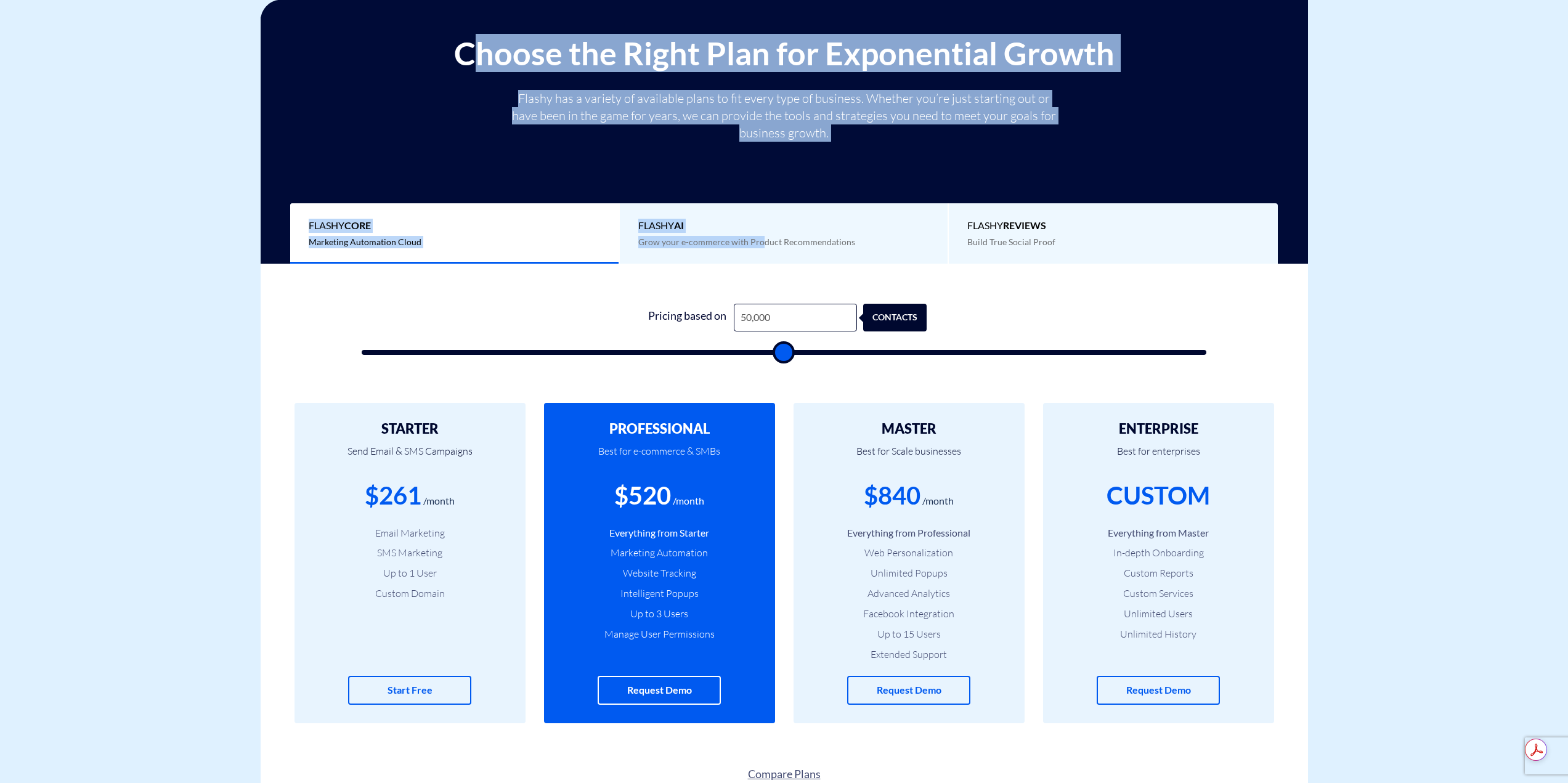
drag, startPoint x: 467, startPoint y: 49, endPoint x: 760, endPoint y: 257, distance: 359.3
click at [760, 257] on div "Choose the Right Plan for Exponential Growth Flashy has a variety of available …" at bounding box center [784, 149] width 1029 height 228
click at [539, 100] on p "Flashy has a variety of available plans to fit every type of business. Whether …" at bounding box center [784, 115] width 554 height 52
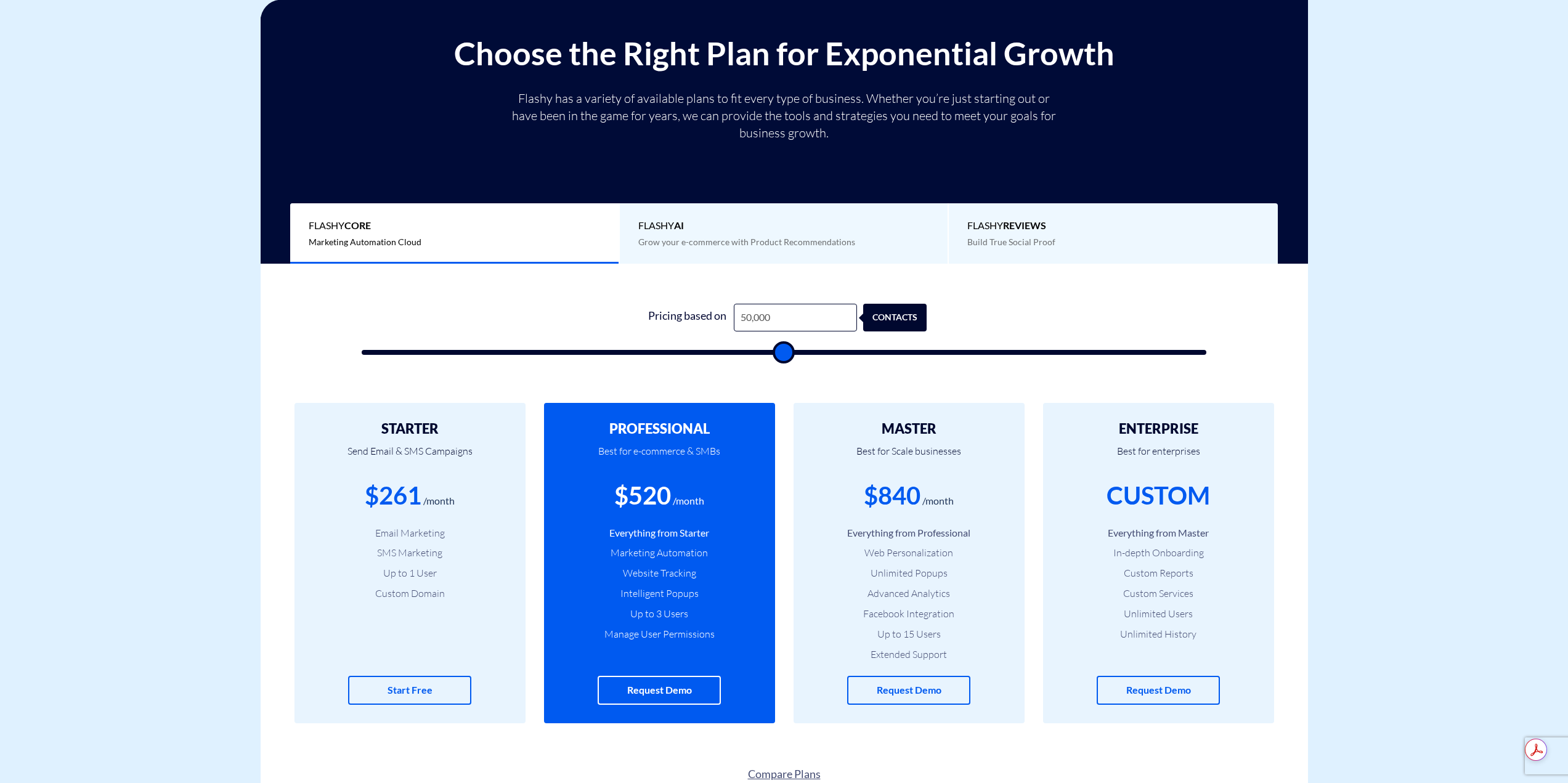
click at [448, 55] on h2 "Choose the Right Plan for Exponential Growth" at bounding box center [784, 53] width 1029 height 35
drag, startPoint x: 460, startPoint y: 60, endPoint x: 1140, endPoint y: 322, distance: 728.7
click at [1142, 322] on form "1 Pricing based on 50,000 contacts" at bounding box center [784, 329] width 845 height 51
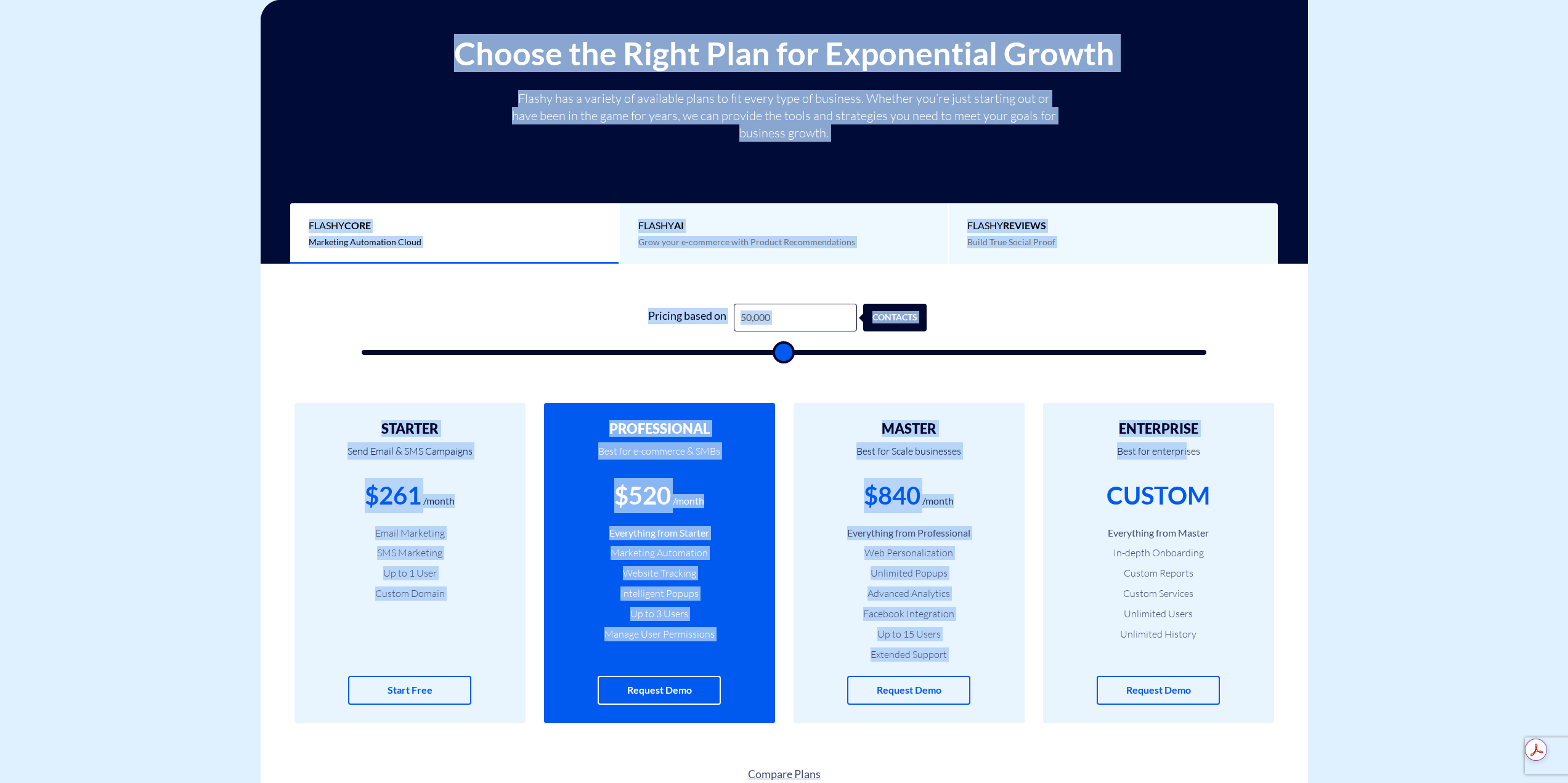
drag, startPoint x: 465, startPoint y: 62, endPoint x: 1199, endPoint y: 463, distance: 836.4
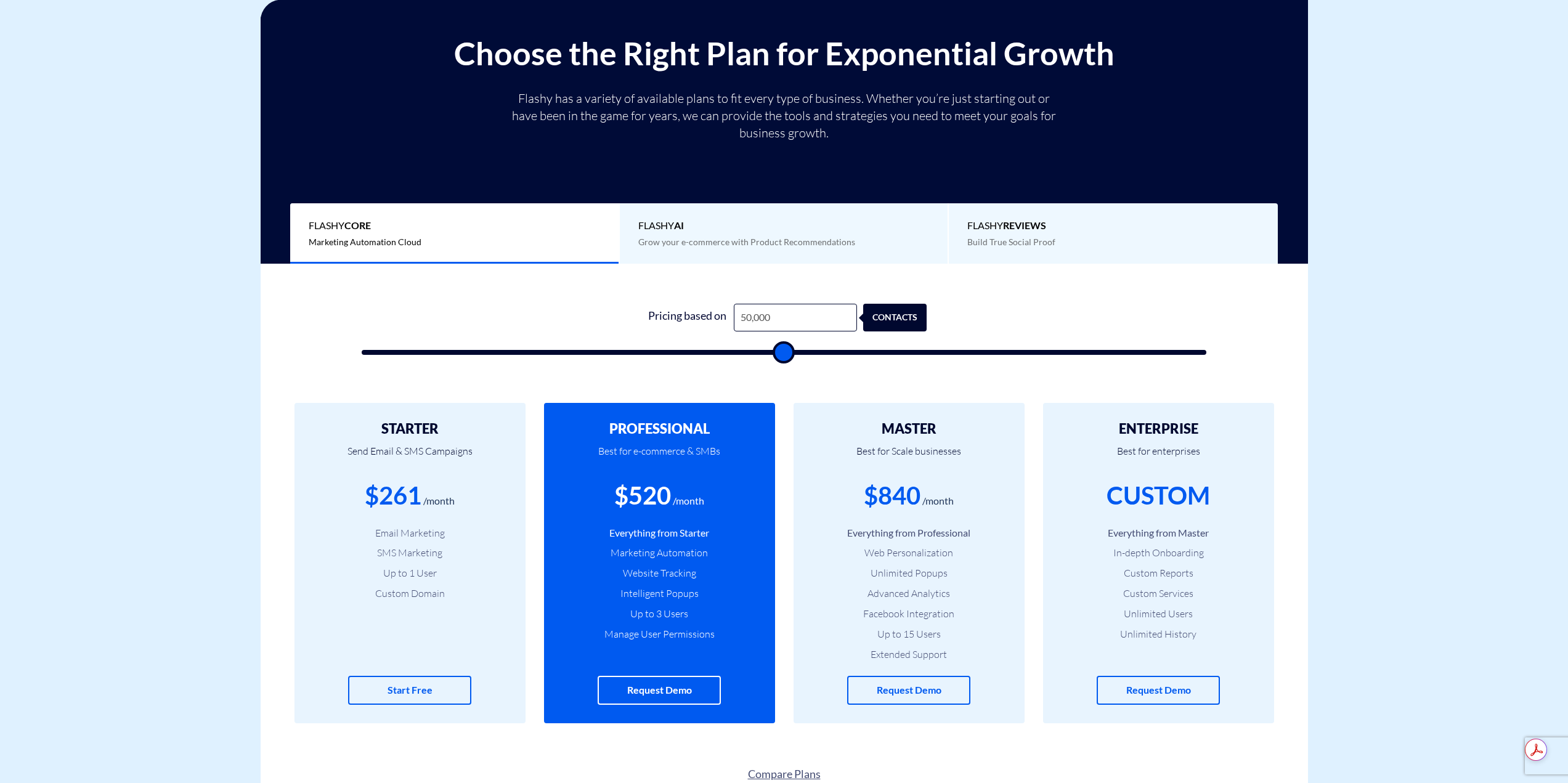
click at [1205, 459] on p "Best for enterprises" at bounding box center [1159, 457] width 194 height 42
click at [790, 381] on div "STARTER Send Email & SMS Campaigns $261 /month Email Marketing SMS Marketing Up…" at bounding box center [784, 563] width 1048 height 370
click at [787, 370] on div "1 Pricing based on 50,000 contacts" at bounding box center [784, 326] width 870 height 105
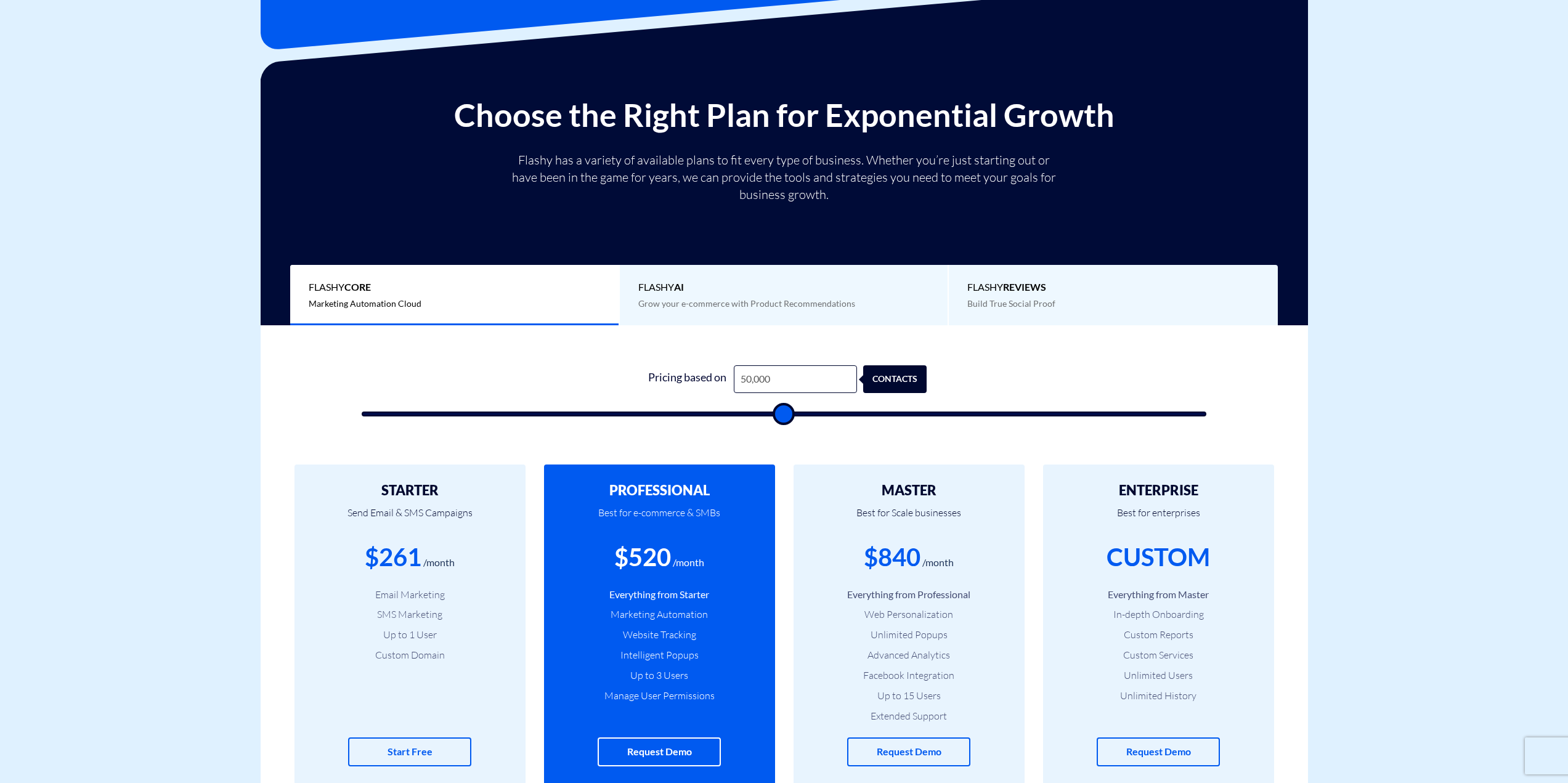
click at [793, 415] on input "range" at bounding box center [784, 415] width 845 height 5
type input "49,500"
type input "49500"
type input "47,500"
type input "47500"
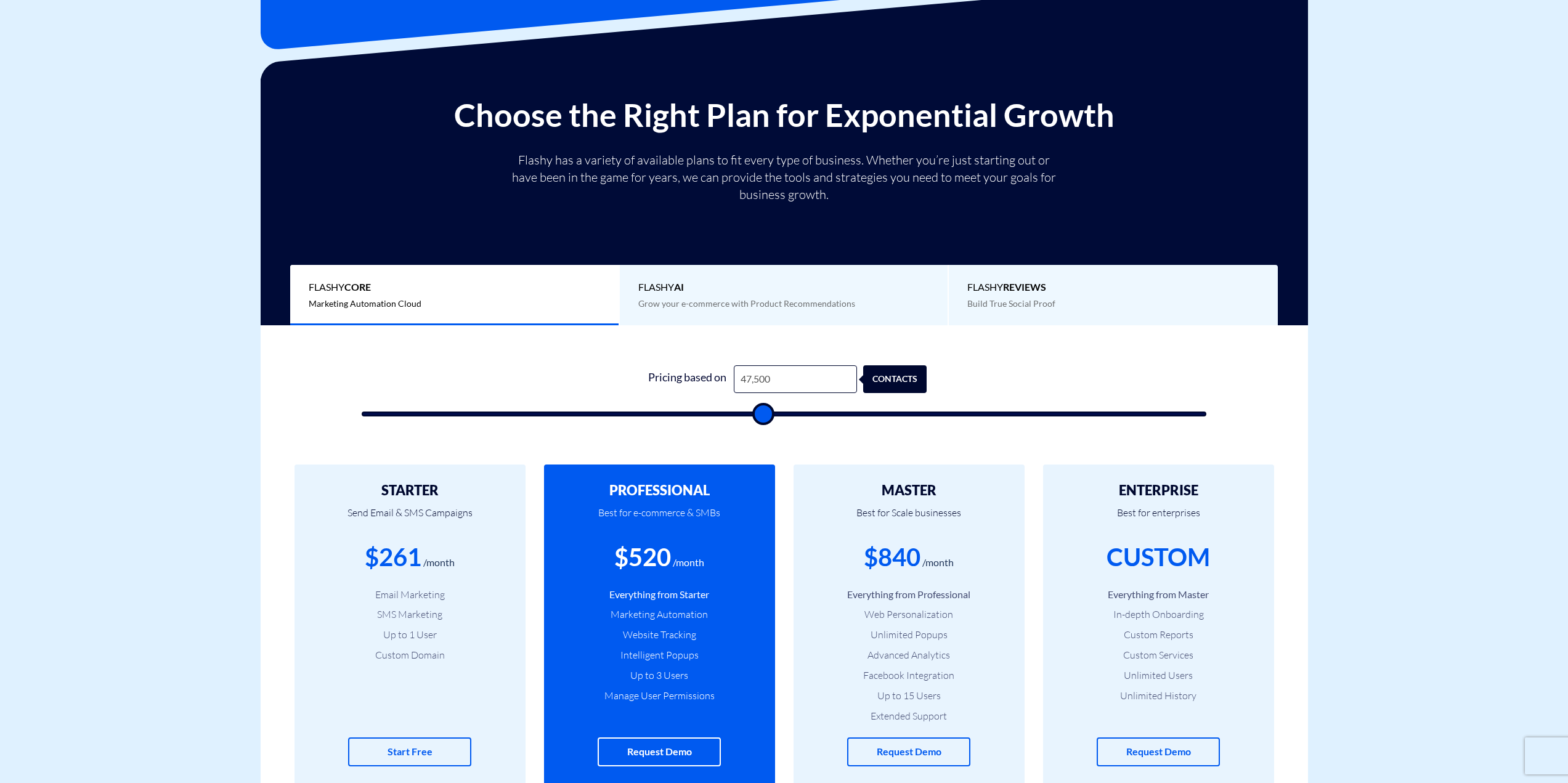
type input "45,000"
type input "45000"
type input "43,500"
type input "43500"
type input "34,500"
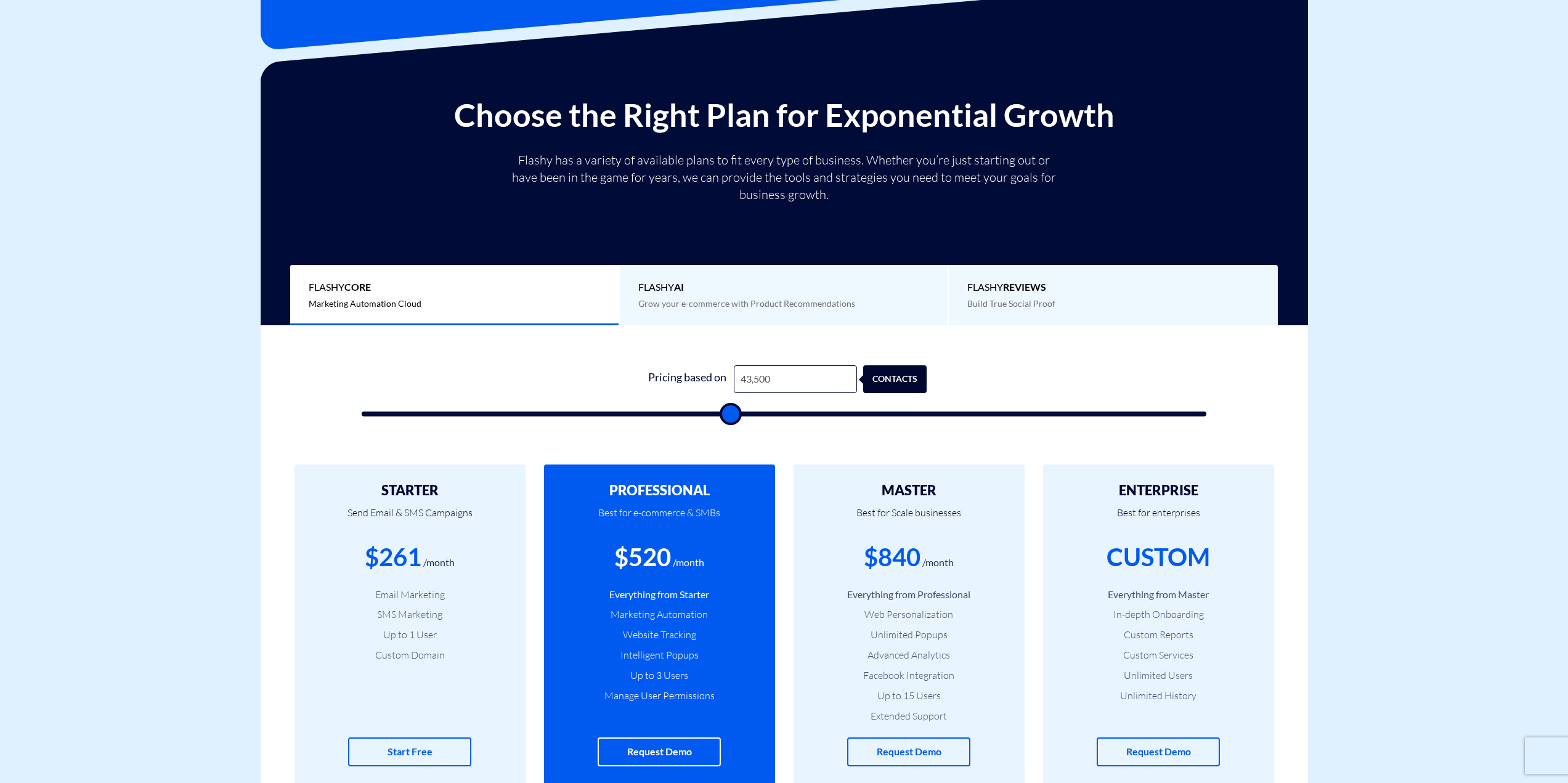
type input "34500"
type input "29,000"
type input "29000"
type input "25,500"
type input "25500"
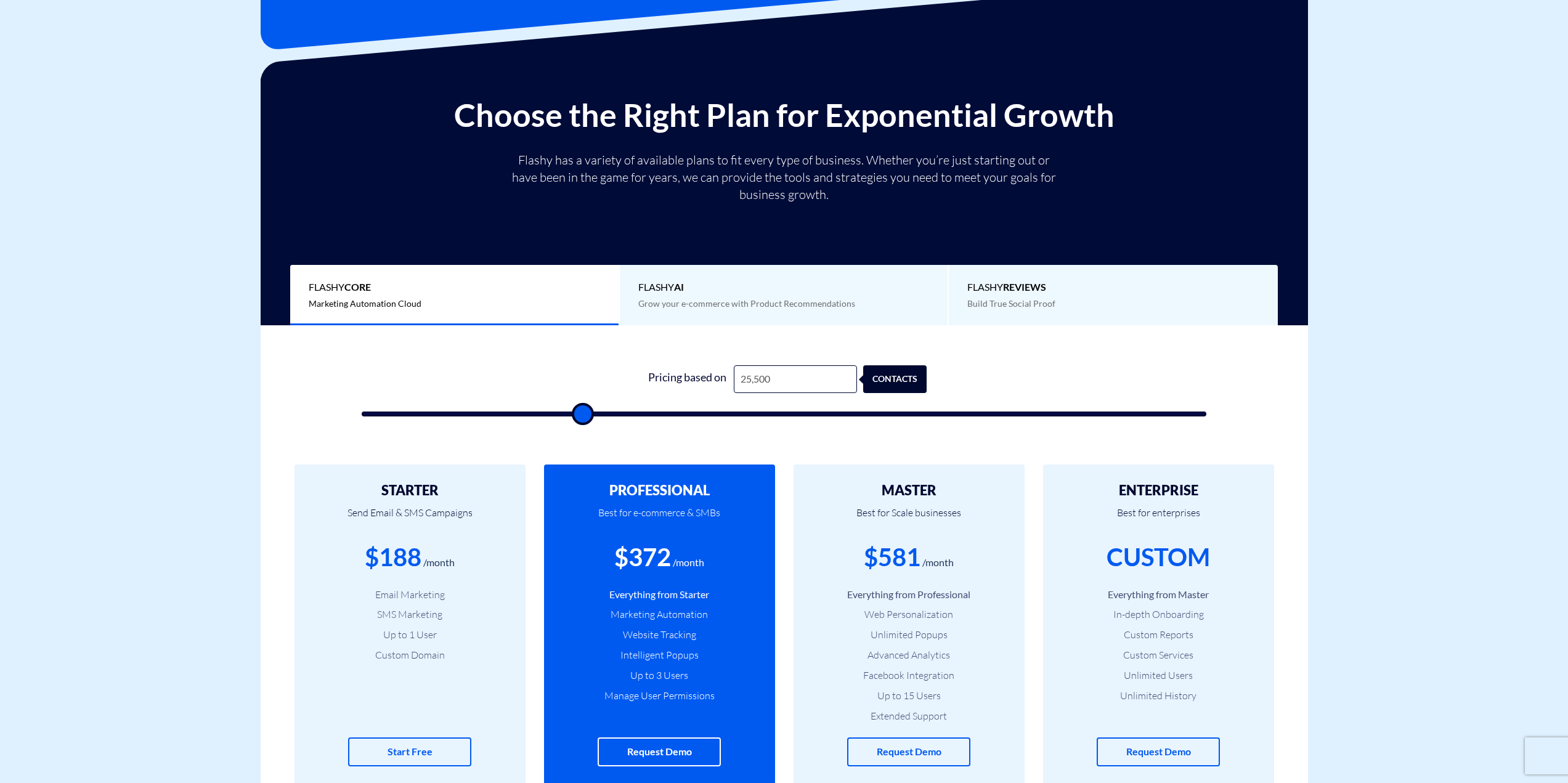
type input "21,000"
type input "21000"
type input "18,500"
type input "18500"
type input "17,000"
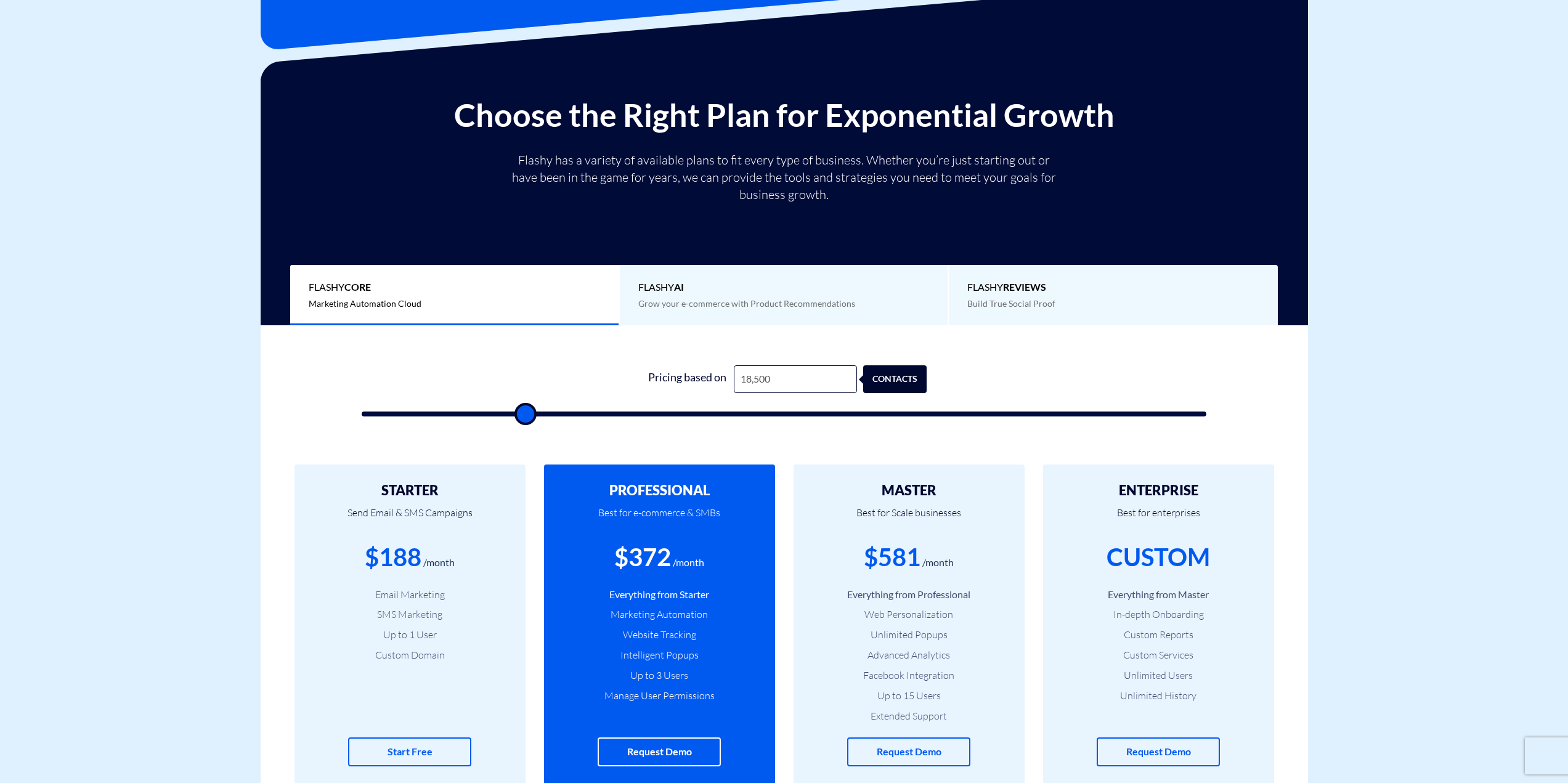
type input "17000"
type input "16,000"
type input "16000"
type input "15,500"
type input "15500"
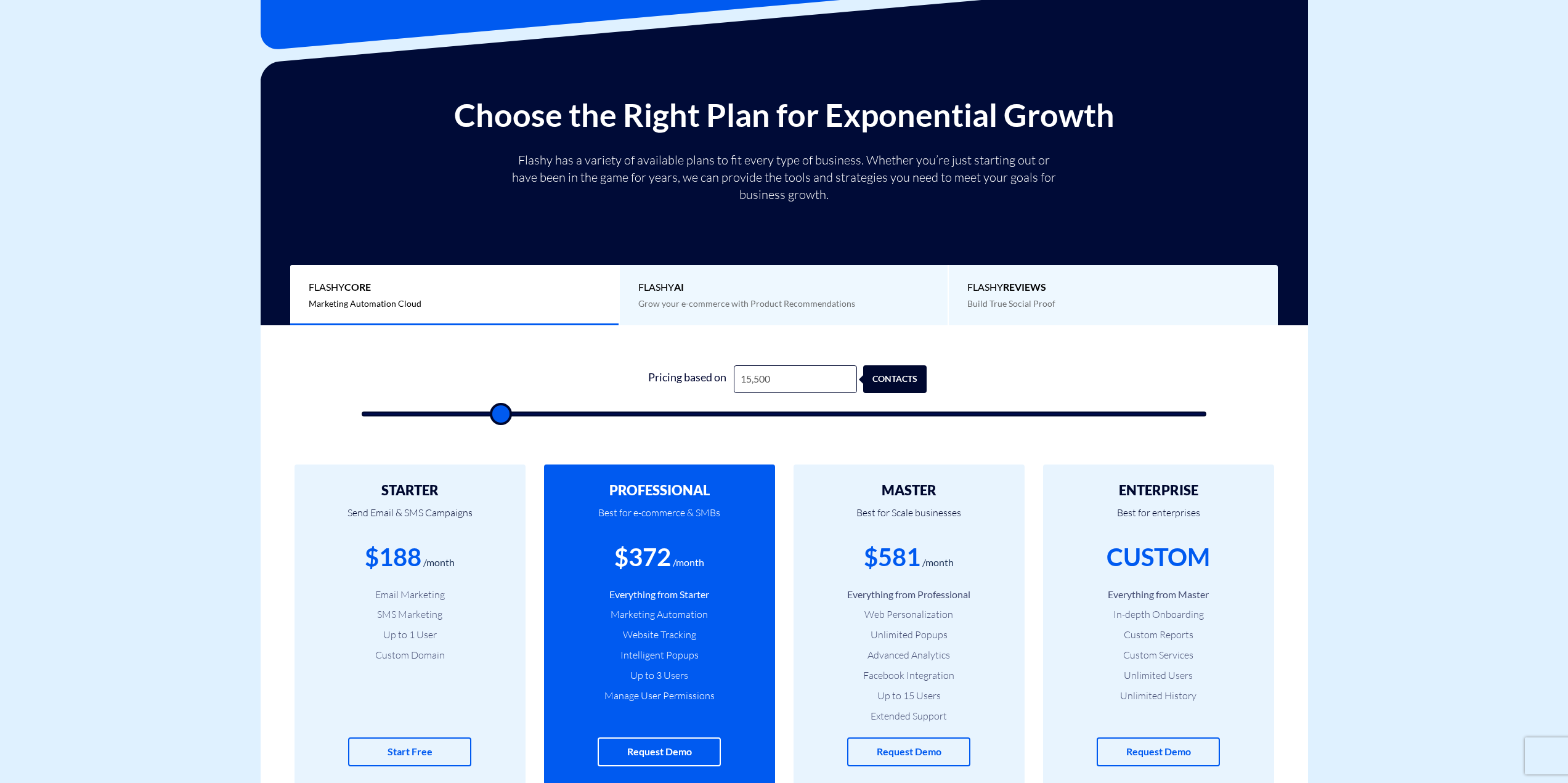
type input "15,000"
type input "15000"
type input "14,500"
type input "14500"
type input "14,000"
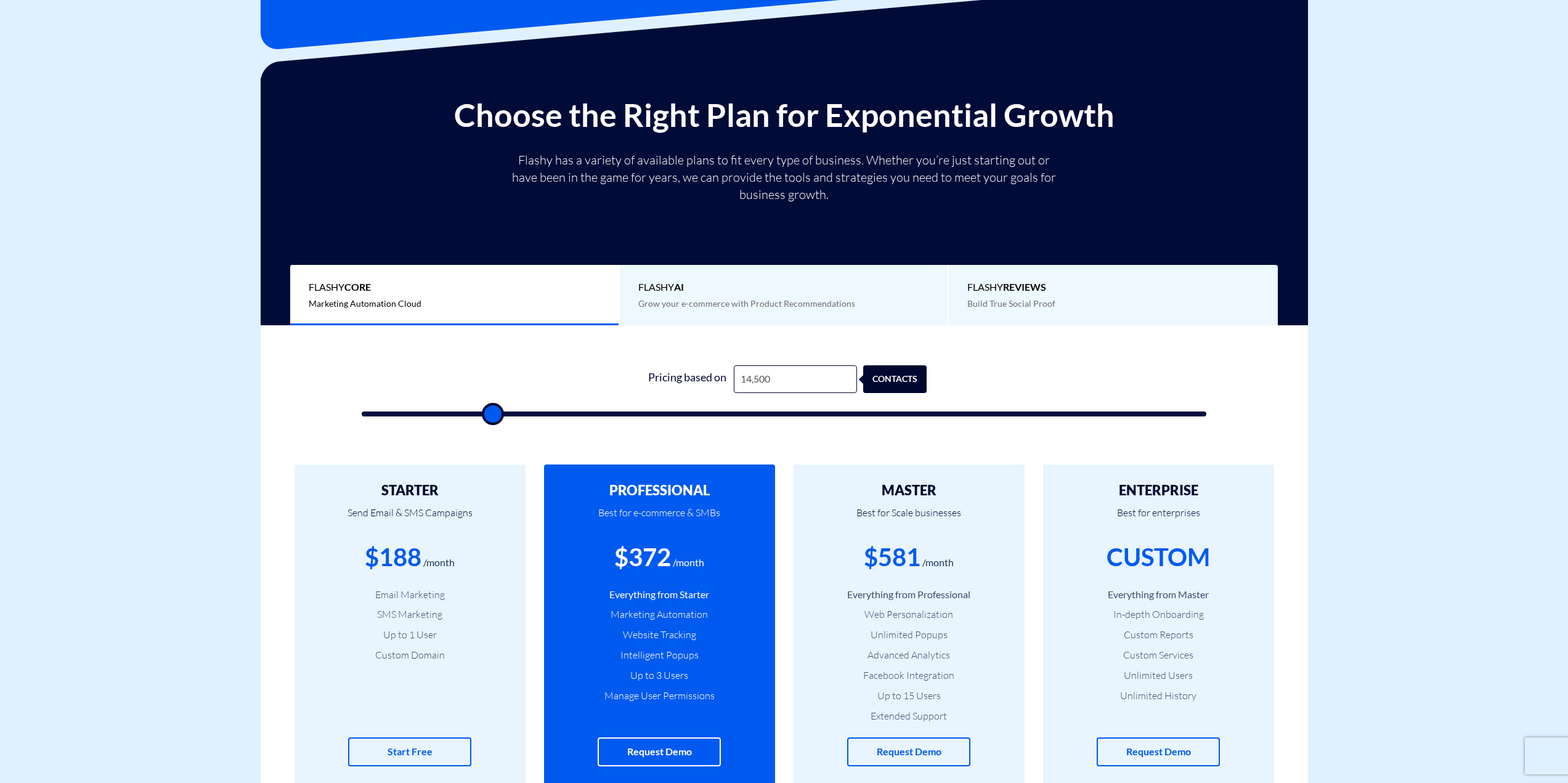
type input "14000"
type input "13,500"
type input "13500"
type input "13,000"
type input "13000"
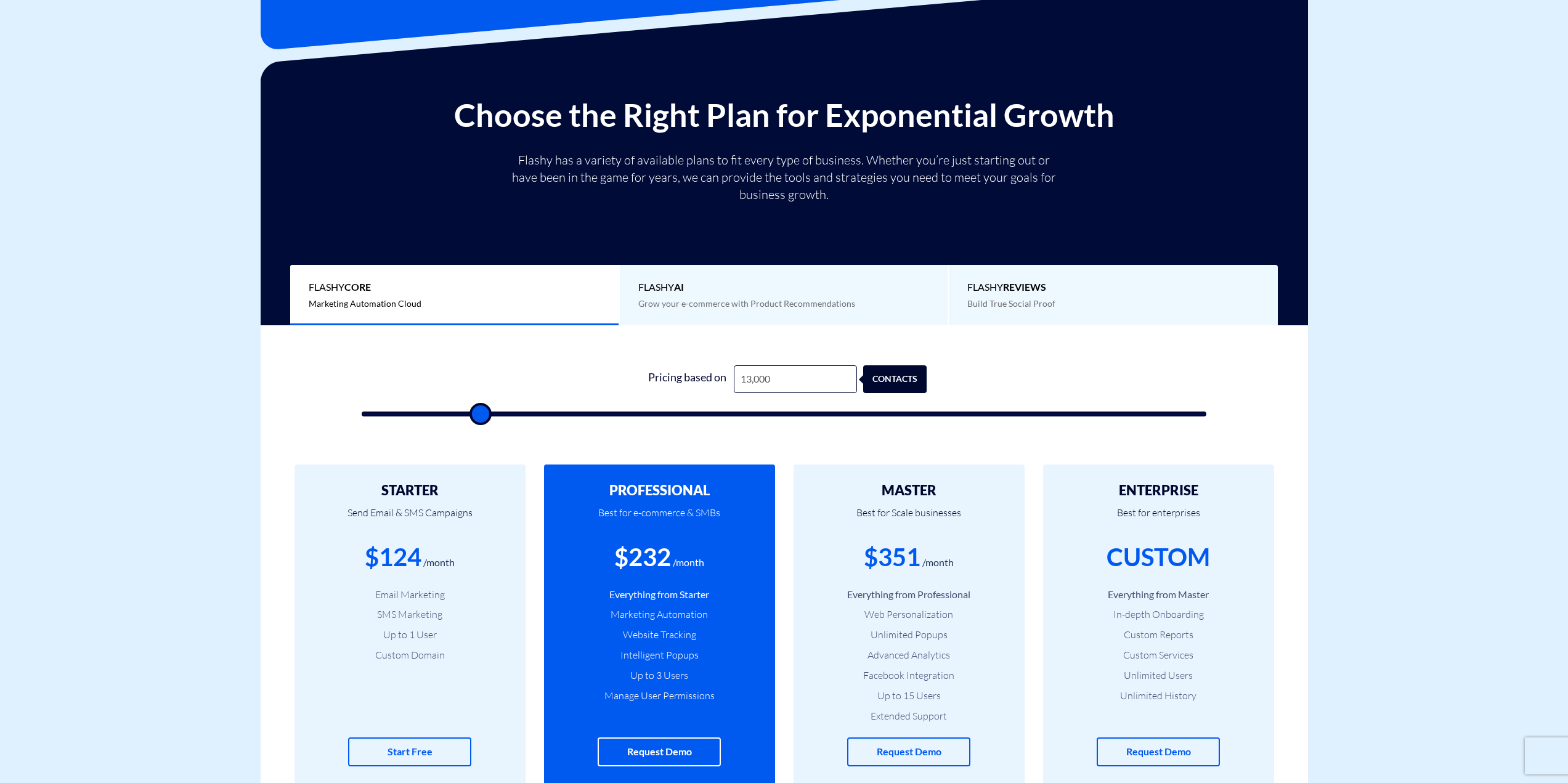
type input "12,500"
type input "12500"
type input "12,000"
type input "12000"
type input "11,000"
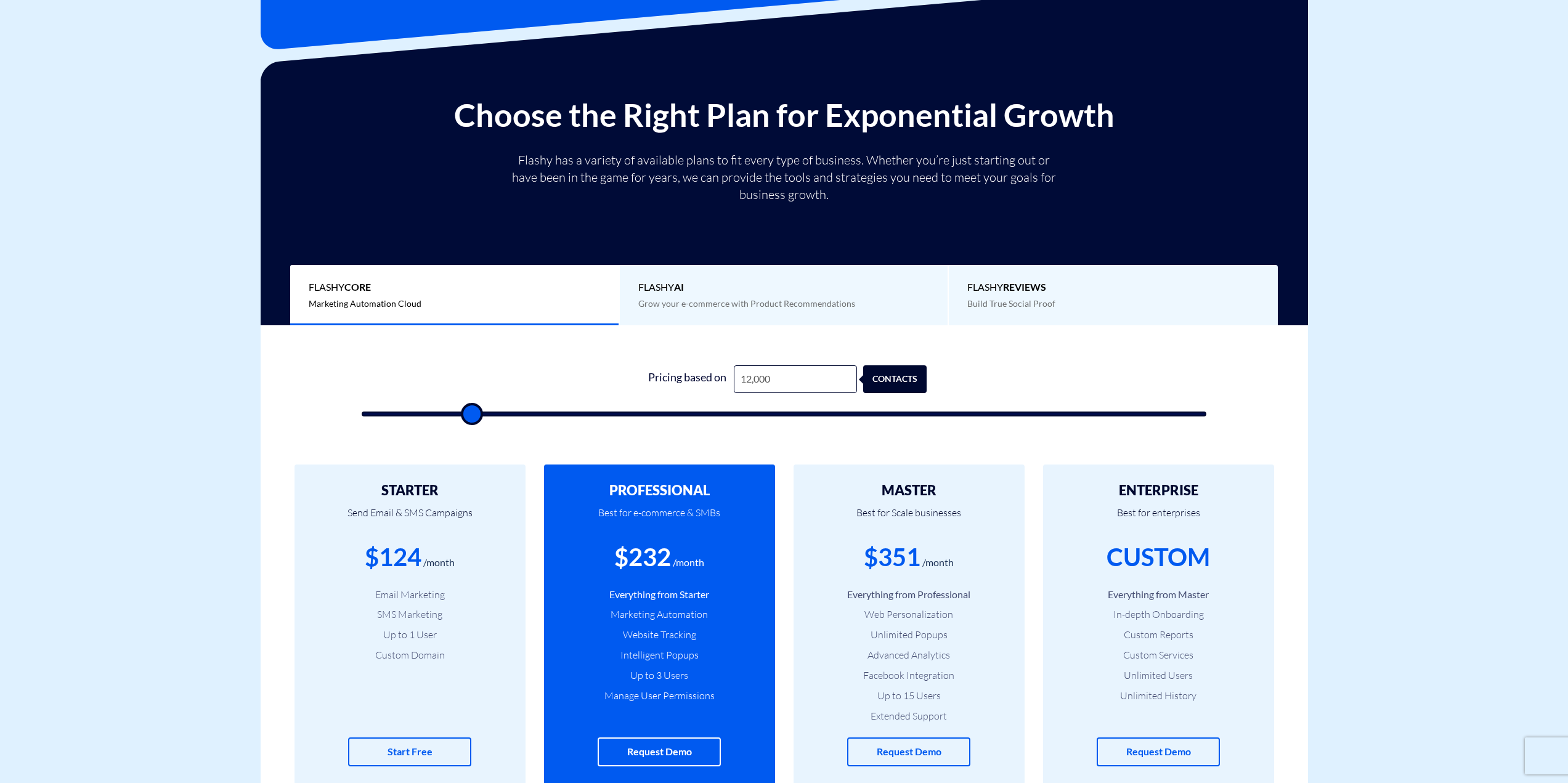
type input "11000"
type input "10,500"
type input "10500"
type input "10,000"
type input "10000"
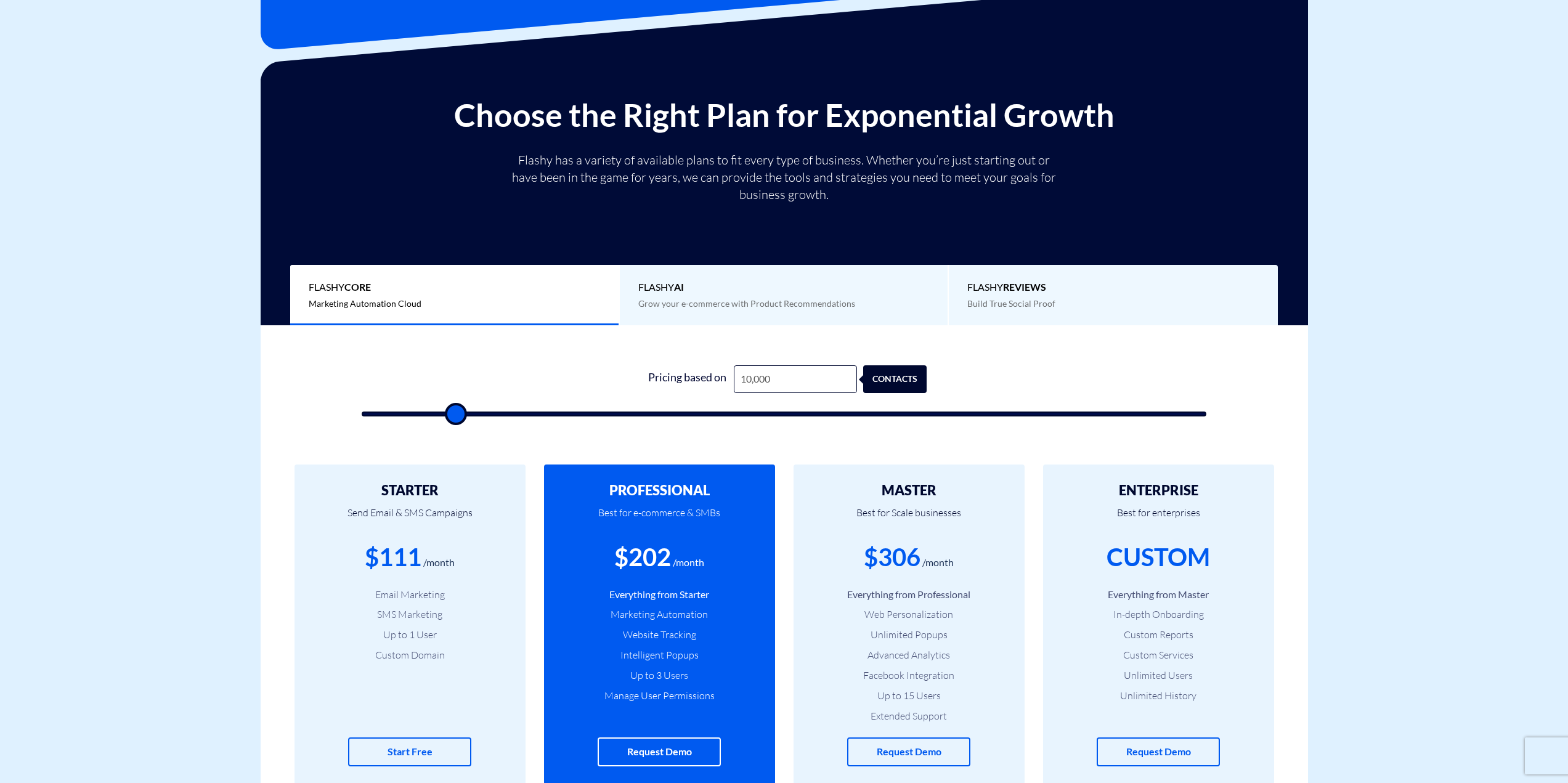
type input "9,500"
type input "9500"
type input "8,500"
type input "8500"
type input "7,500"
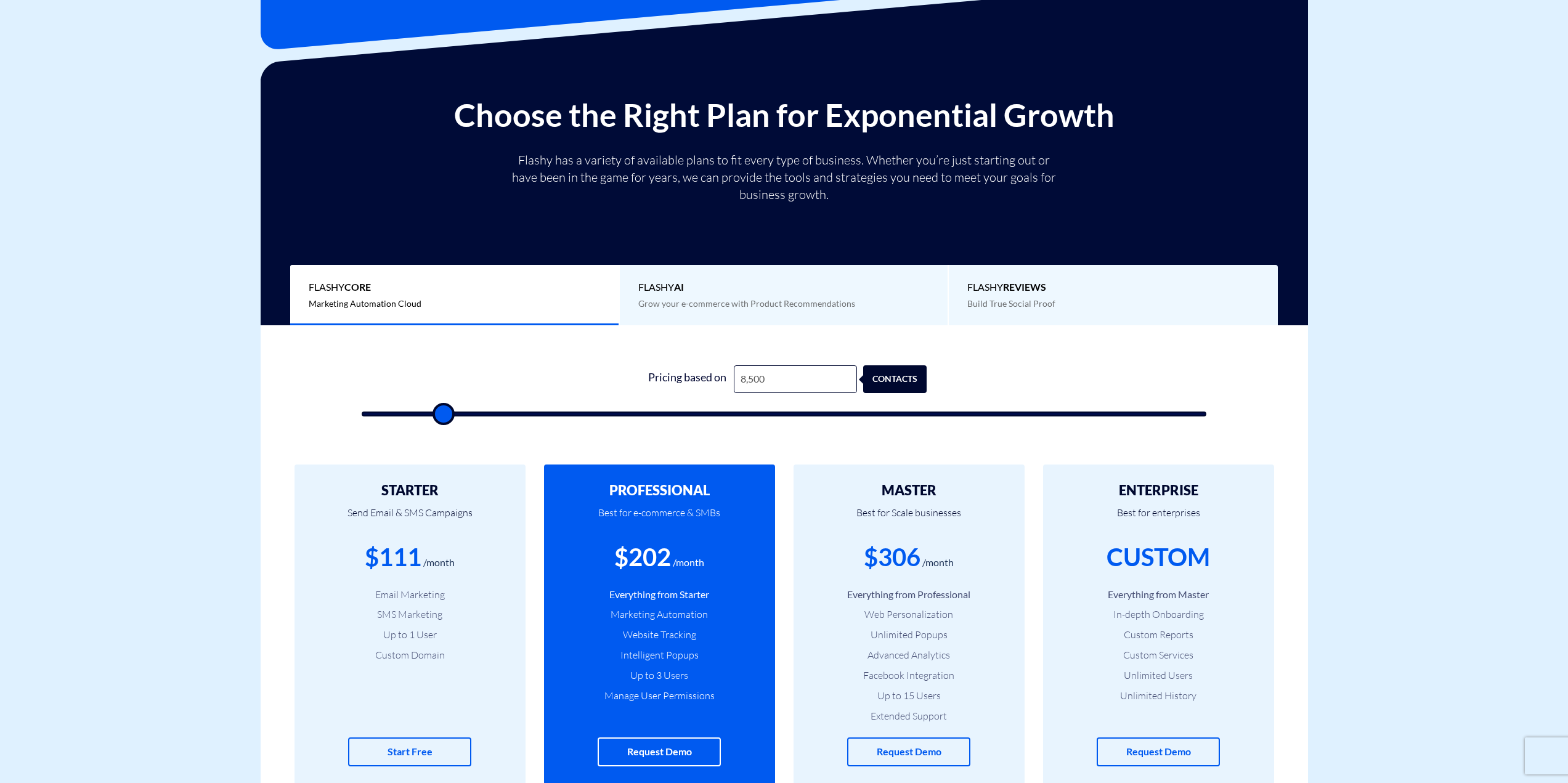
type input "7500"
type input "7,000"
type input "7000"
type input "6,500"
type input "6500"
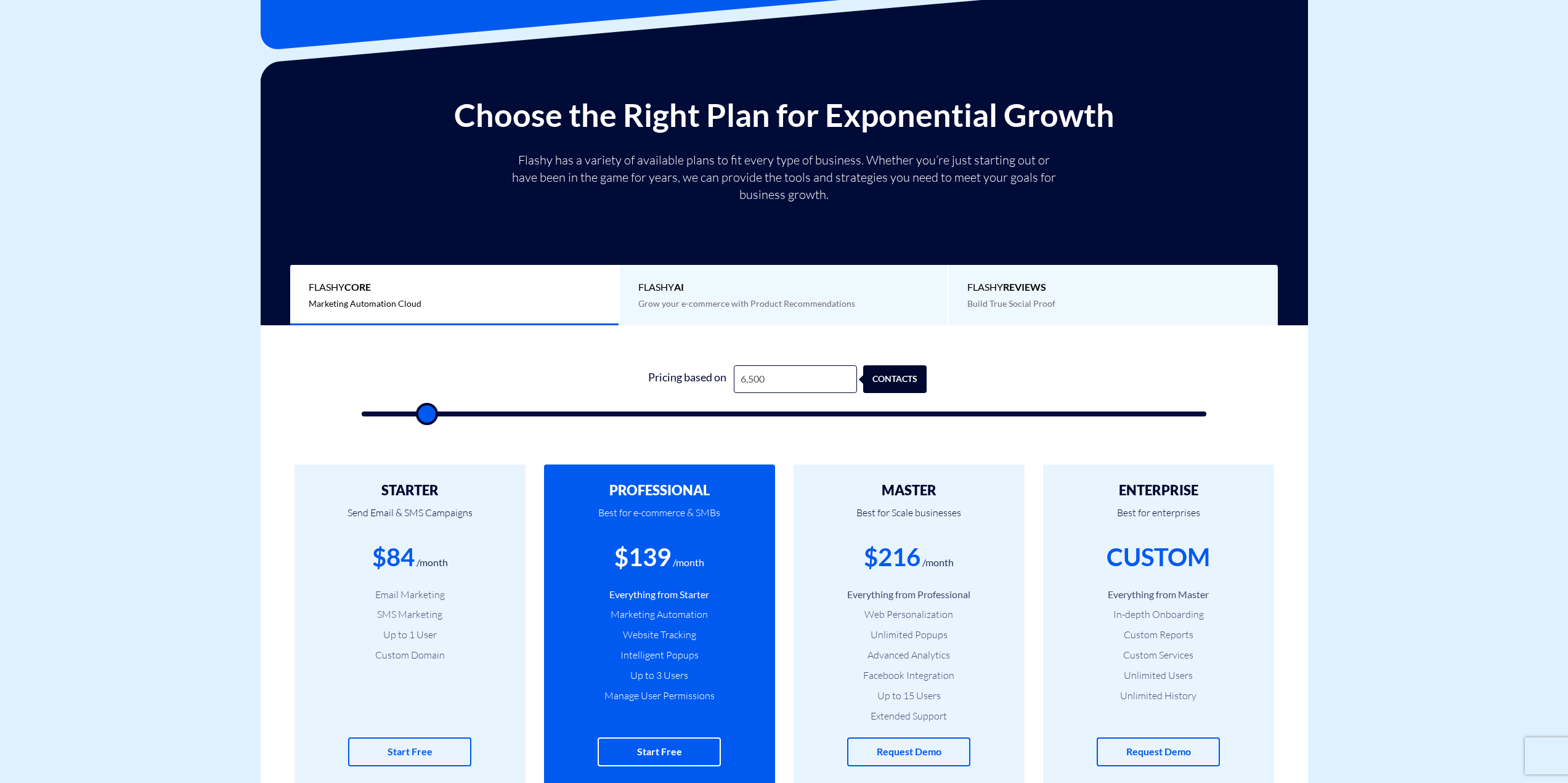
type input "6,000"
type input "6000"
type input "5,500"
type input "5500"
type input "5,000"
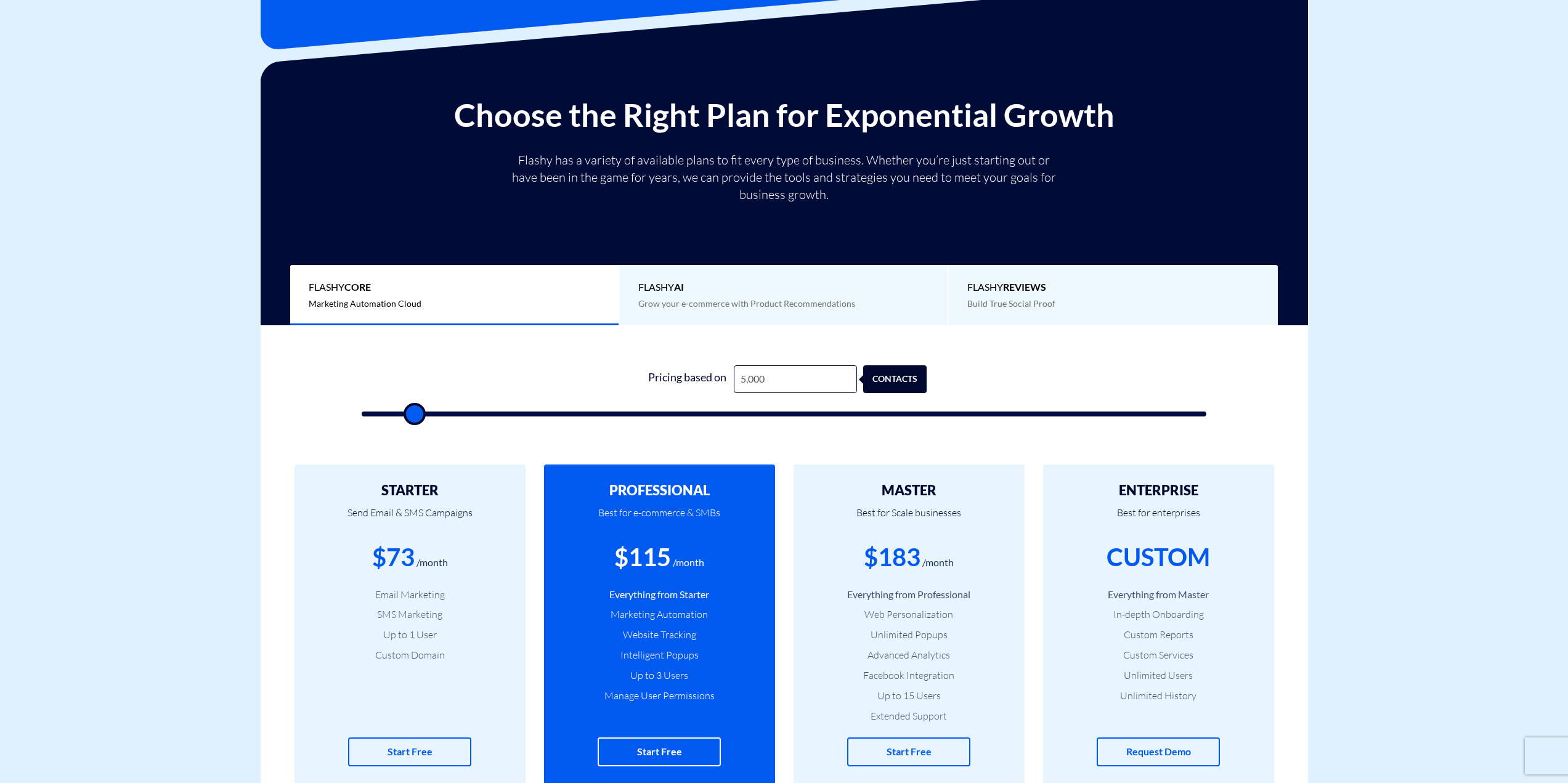
drag, startPoint x: 783, startPoint y: 414, endPoint x: 414, endPoint y: 427, distance: 369.2
type input "5000"
click at [414, 417] on input "range" at bounding box center [784, 415] width 845 height 5
type input "4,500"
type input "4500"
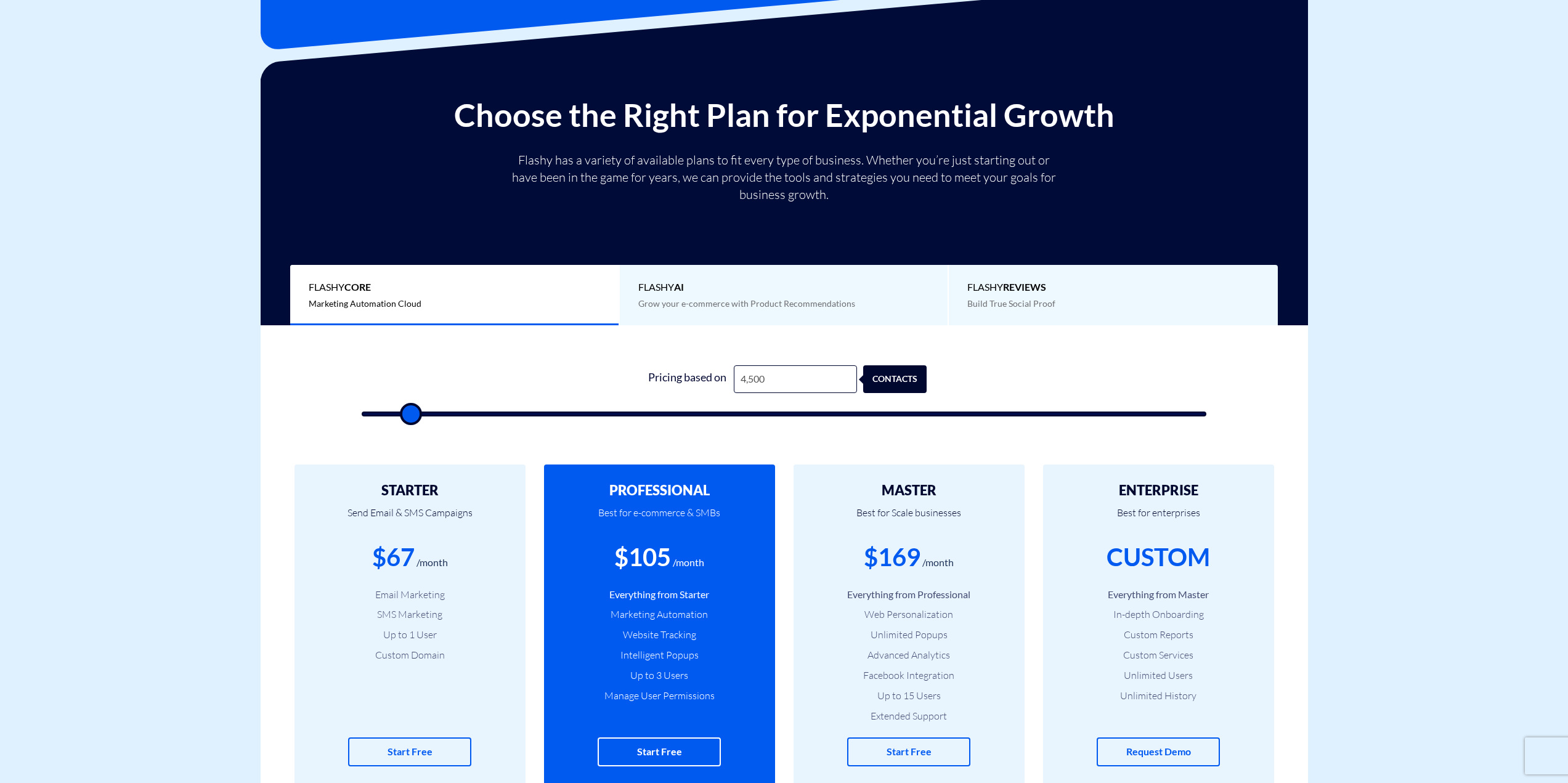
type input "5,000"
type input "5000"
click at [412, 412] on input "range" at bounding box center [784, 415] width 845 height 5
